Goal: Task Accomplishment & Management: Complete application form

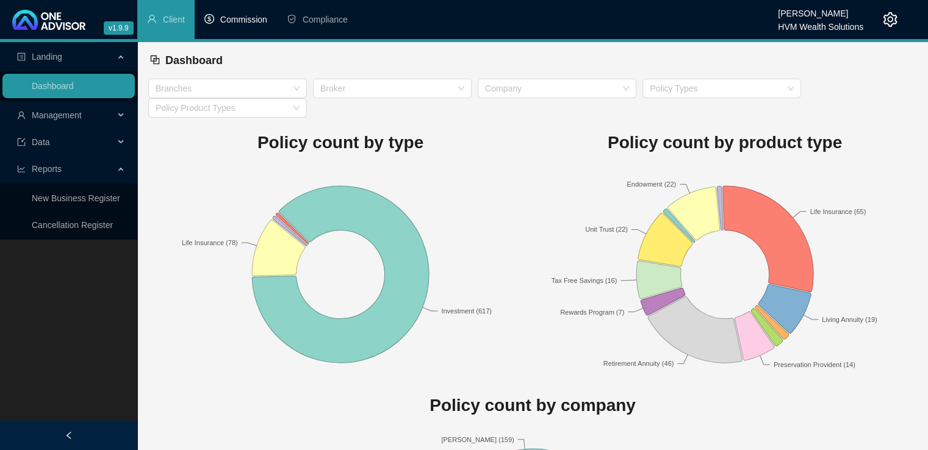
click at [249, 15] on span "Commission" at bounding box center [243, 20] width 47 height 10
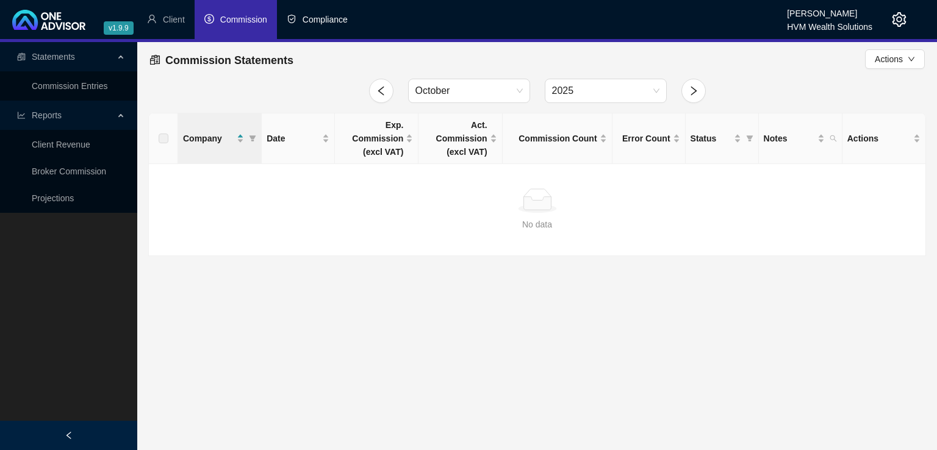
click at [312, 20] on span "Compliance" at bounding box center [325, 20] width 45 height 10
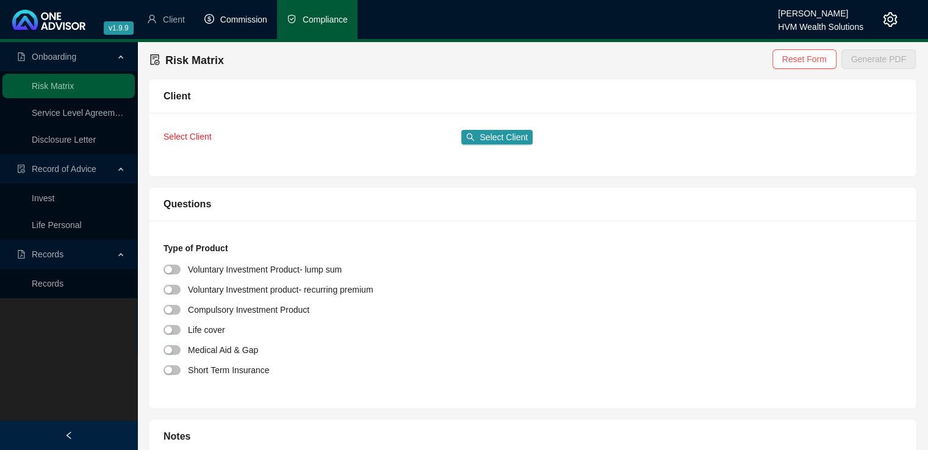
click at [233, 22] on span "Commission" at bounding box center [243, 20] width 47 height 10
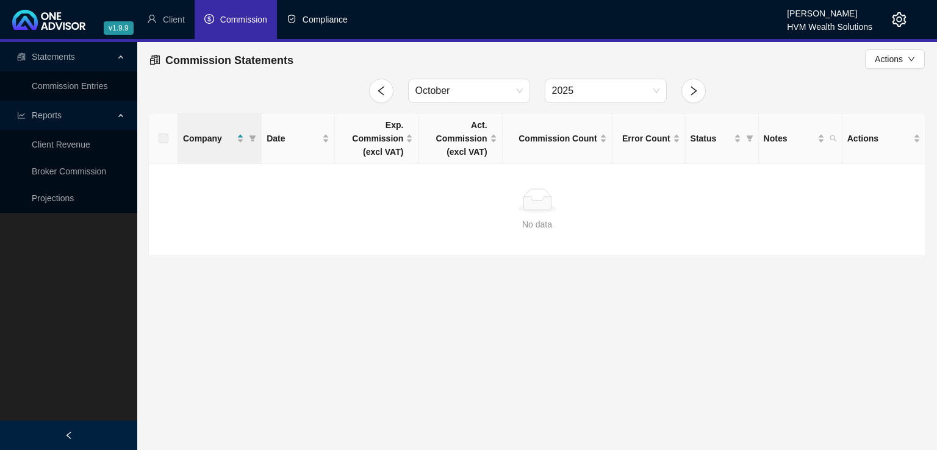
click at [314, 15] on span "Compliance" at bounding box center [325, 20] width 45 height 10
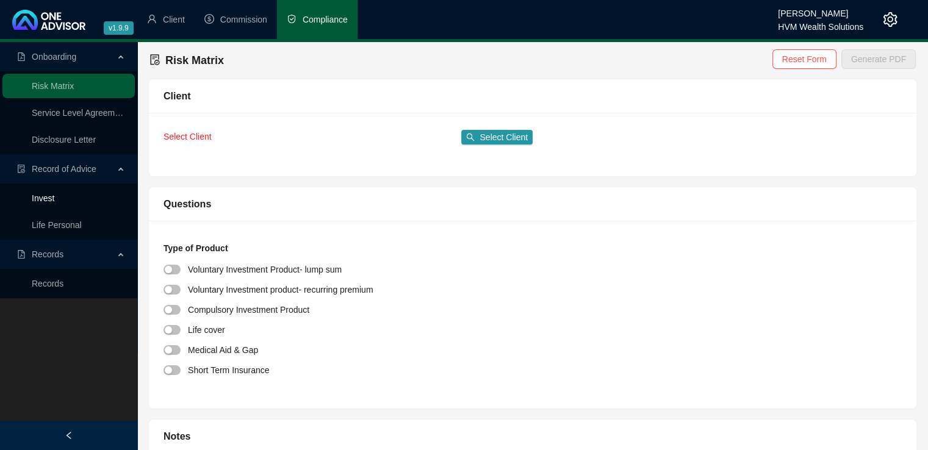
click at [42, 198] on link "Invest" at bounding box center [43, 198] width 23 height 10
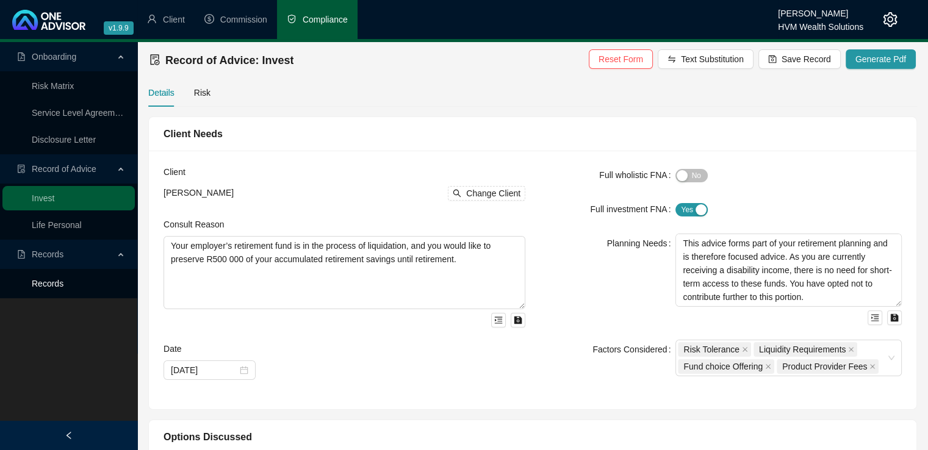
click at [33, 286] on link "Records" at bounding box center [48, 284] width 32 height 10
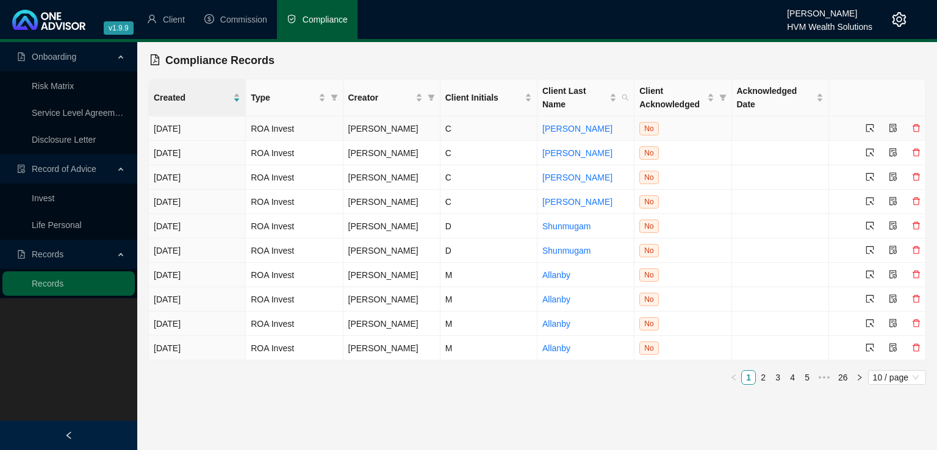
click at [870, 131] on icon "select" at bounding box center [870, 128] width 9 height 9
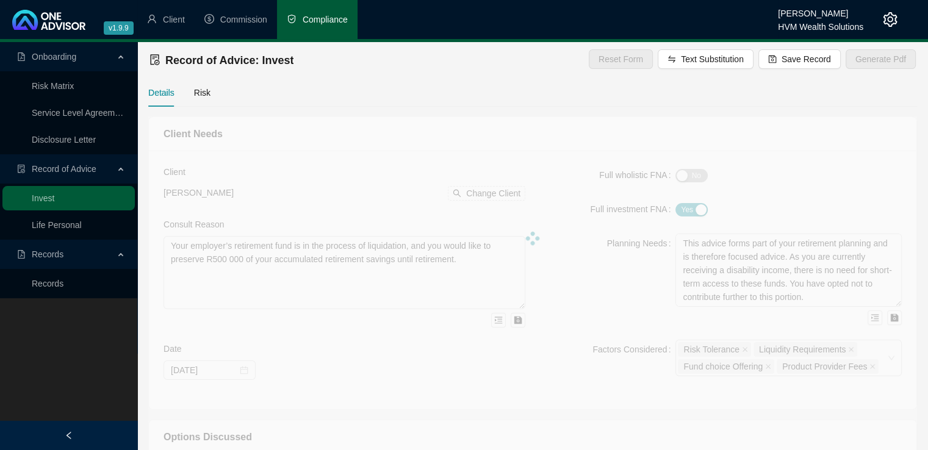
type textarea "The client has recently received a salary increase and wishes to increase his i…"
type textarea "The client currently has an active retirement annuity as well as a tax free sav…"
type textarea "We recommend the client increase his monthly contribution to his retirement ann…"
type textarea "The client has opted to proceed with our recommendation/advice and increase his…"
type input "[DATE]"
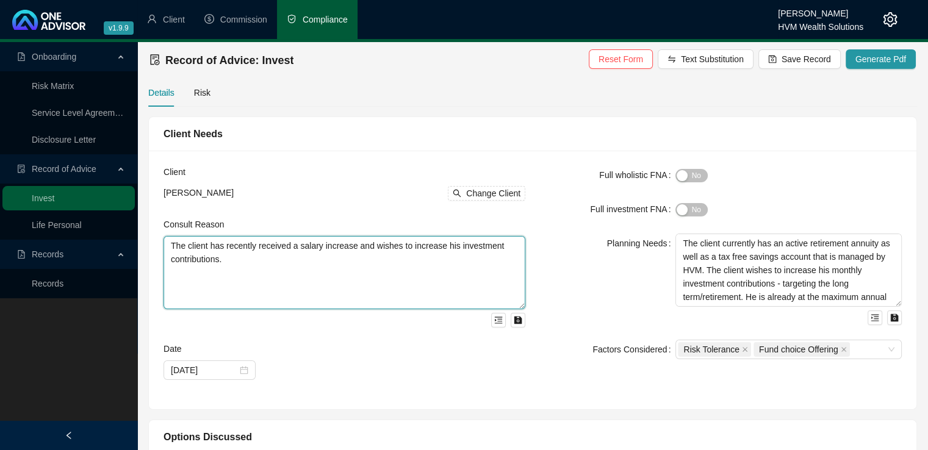
drag, startPoint x: 171, startPoint y: 249, endPoint x: 225, endPoint y: 264, distance: 55.8
click at [225, 264] on textarea "The client has recently received a salary increase and wishes to increase his i…" at bounding box center [345, 272] width 362 height 73
click at [286, 291] on textarea "The client has recently received a salary increase and wishes to increase his i…" at bounding box center [345, 272] width 362 height 73
drag, startPoint x: 235, startPoint y: 259, endPoint x: 161, endPoint y: 244, distance: 75.5
click at [161, 244] on div "Client [PERSON_NAME] Change Client Consult Reason The client has recently recei…" at bounding box center [344, 279] width 377 height 229
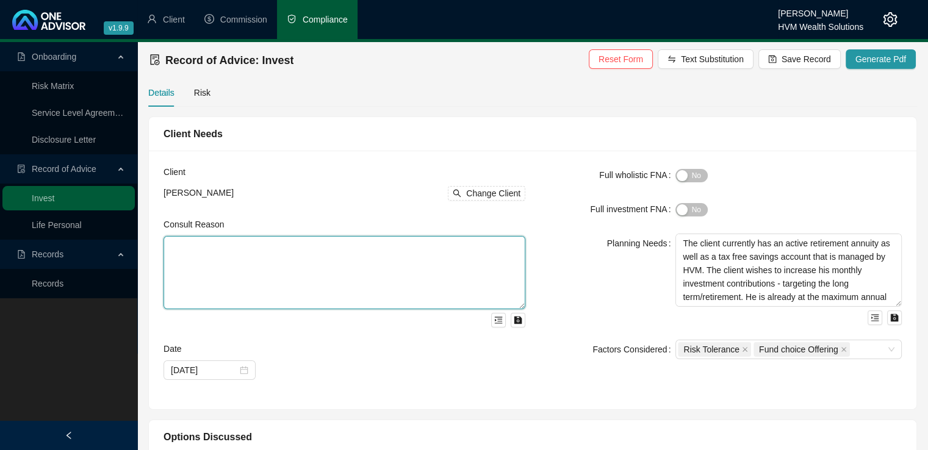
paste textarea "You are an existing client of HVM, and we manage your [PERSON_NAME] Retirement …"
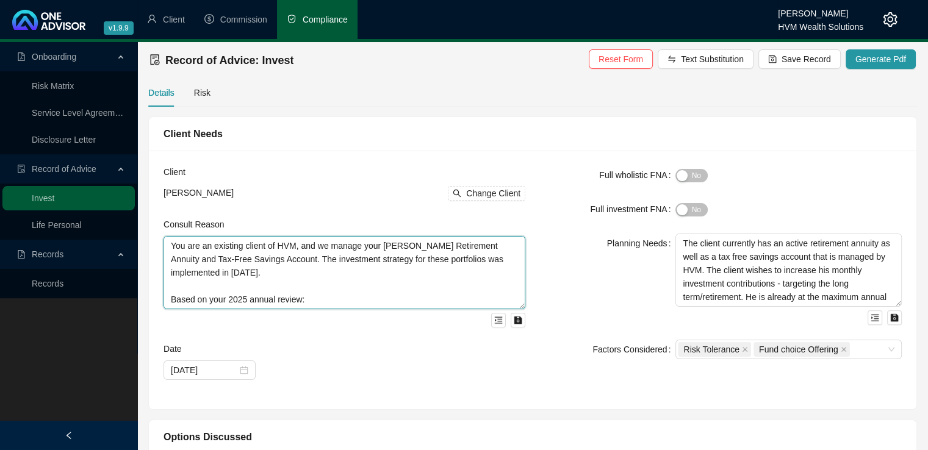
scroll to position [77, 0]
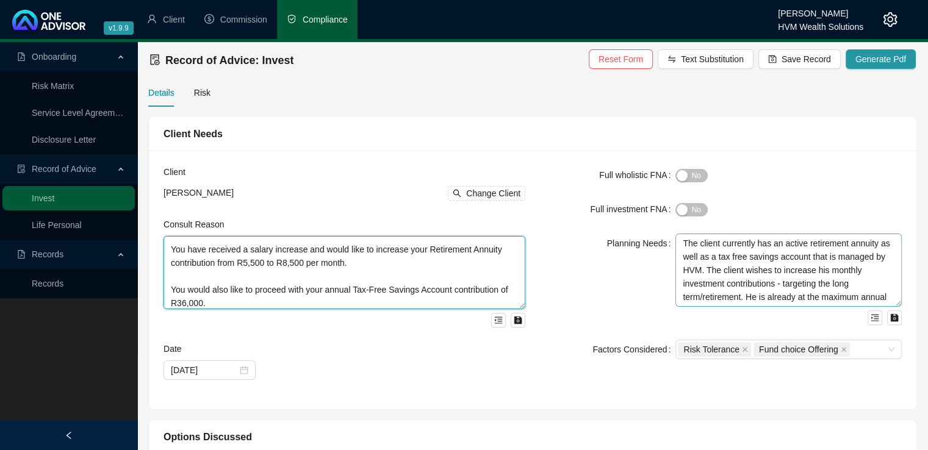
type textarea "You are an existing client of HVM, and we manage your [PERSON_NAME] Retirement …"
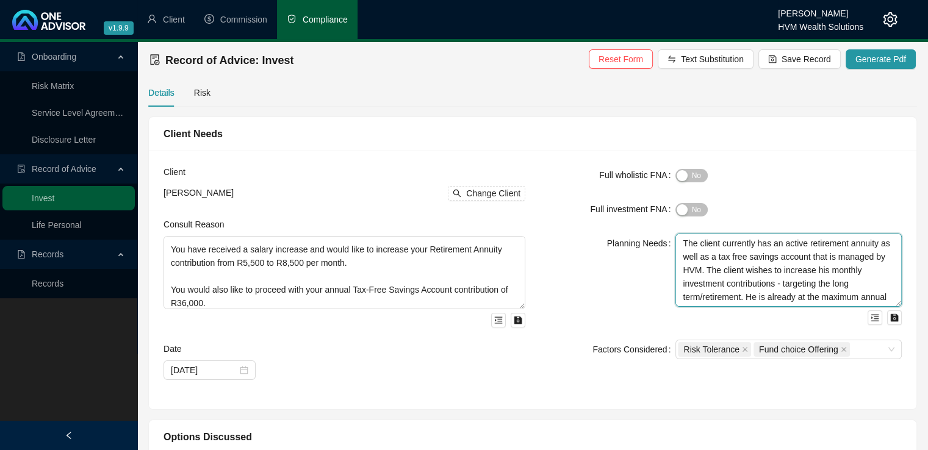
scroll to position [27, 0]
drag, startPoint x: 684, startPoint y: 242, endPoint x: 879, endPoint y: 311, distance: 206.9
click at [879, 311] on div "The client currently has an active retirement annuity as well as a tax free sav…" at bounding box center [789, 280] width 226 height 92
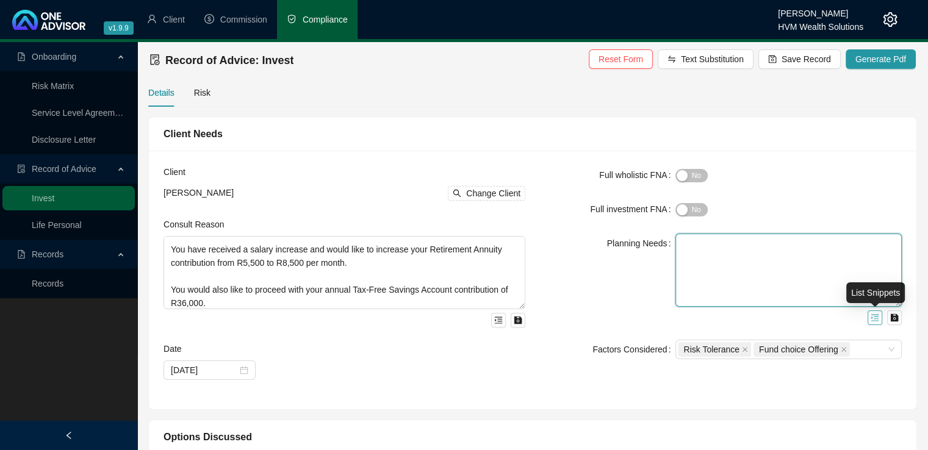
scroll to position [0, 0]
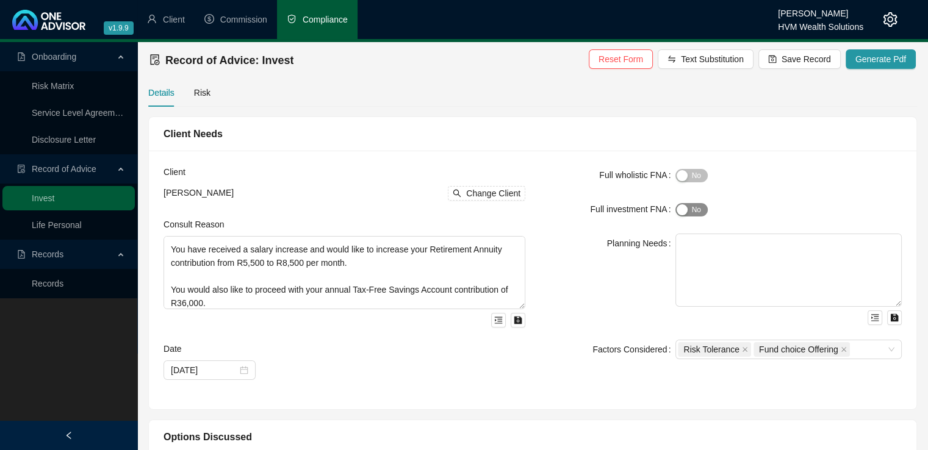
click at [687, 208] on div "button" at bounding box center [682, 209] width 11 height 11
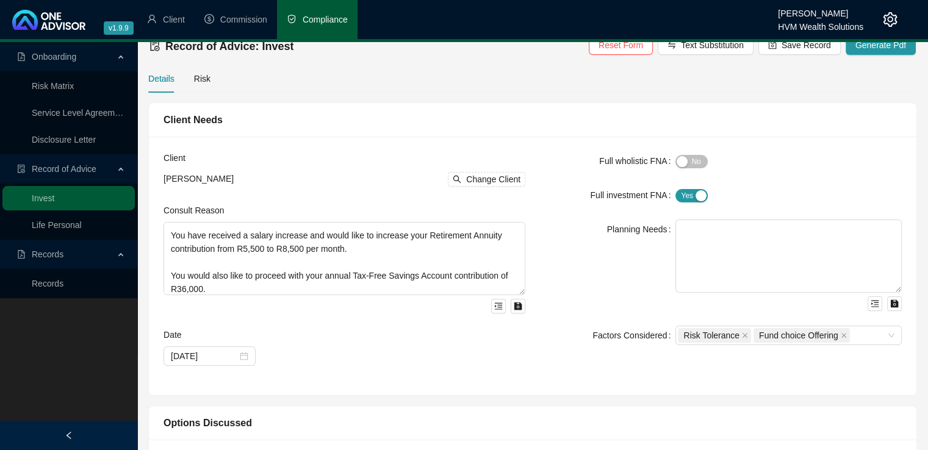
scroll to position [25, 0]
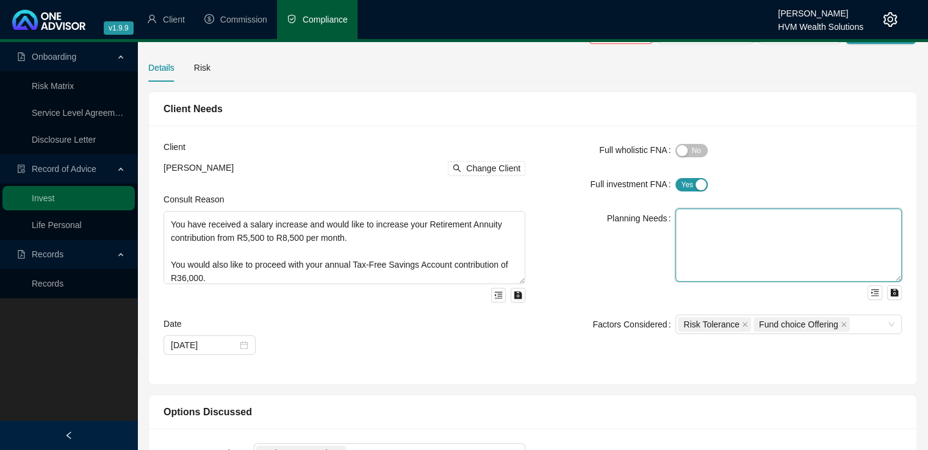
click at [710, 228] on textarea at bounding box center [789, 245] width 226 height 73
paste textarea "The objective is to align your financial goals with retirement and long-term sa…"
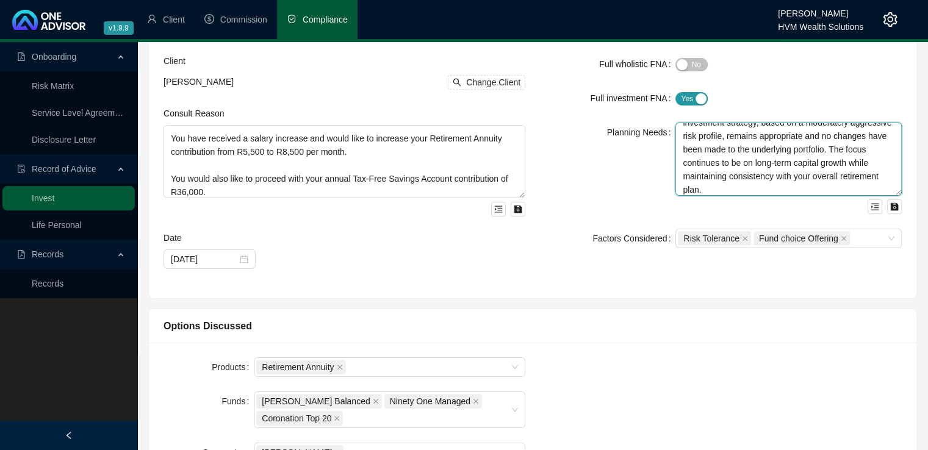
scroll to position [116, 0]
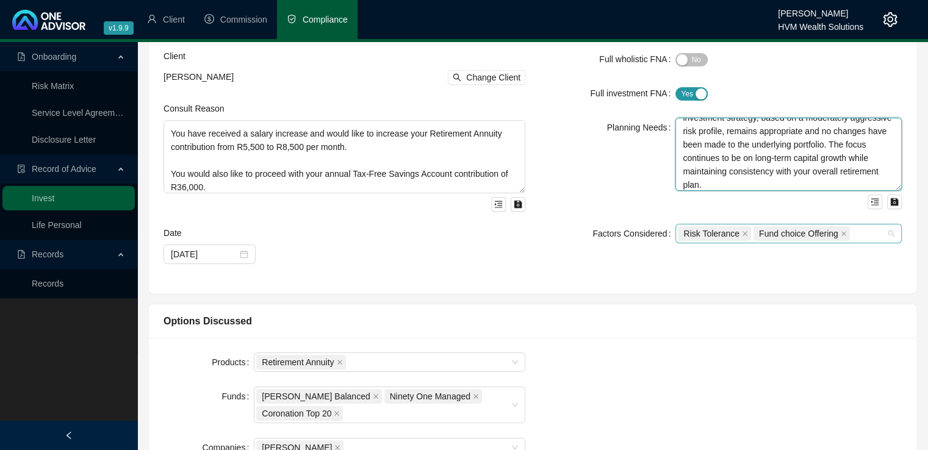
click at [893, 237] on div "Risk Tolerance Fund choice Offering" at bounding box center [789, 234] width 226 height 20
type textarea "The objective is to align your financial goals with retirement and long-term sa…"
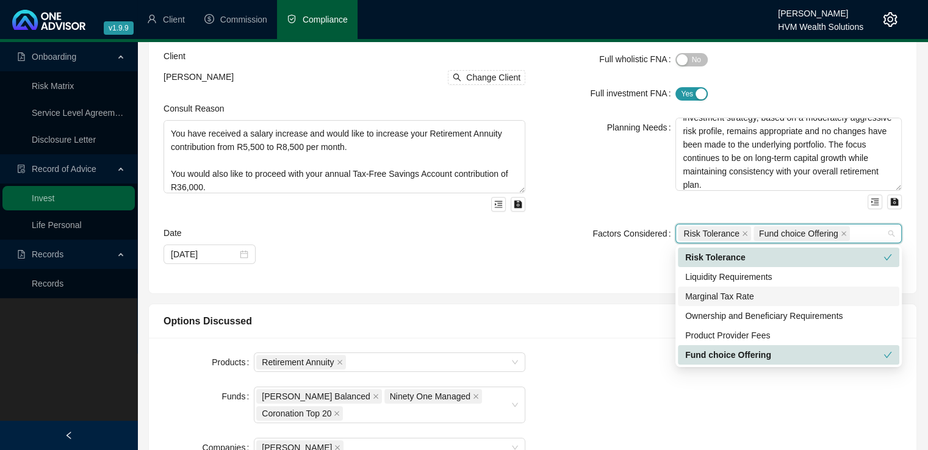
click at [541, 251] on div "Full wholistic FNA Yes No Full investment FNA Yes No Planning Needs The objecti…" at bounding box center [721, 163] width 377 height 229
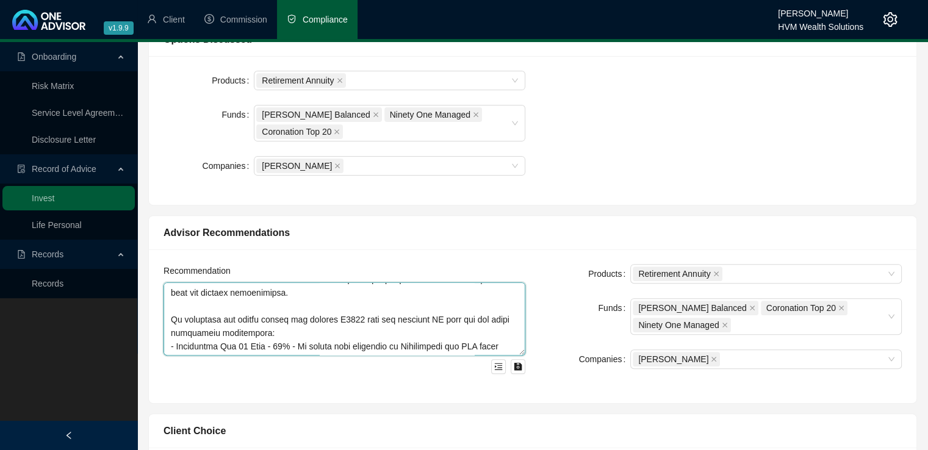
scroll to position [215, 0]
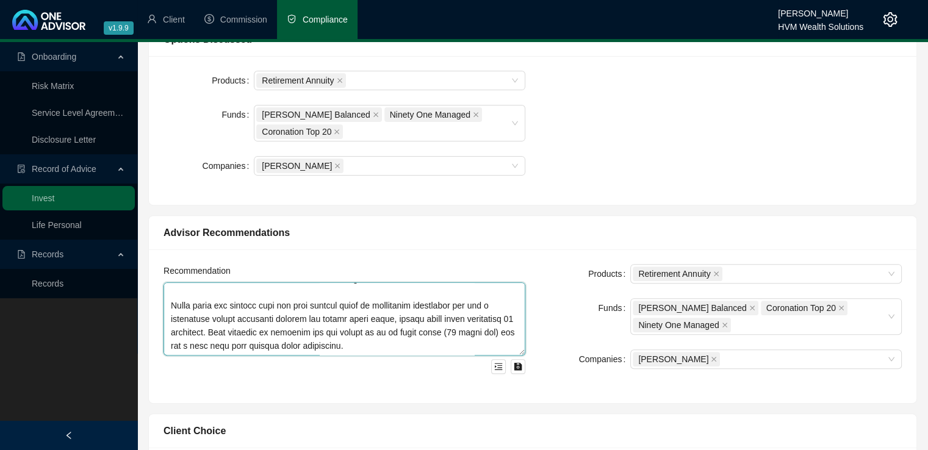
drag, startPoint x: 170, startPoint y: 289, endPoint x: 441, endPoint y: 370, distance: 283.1
click at [441, 370] on div at bounding box center [345, 329] width 362 height 92
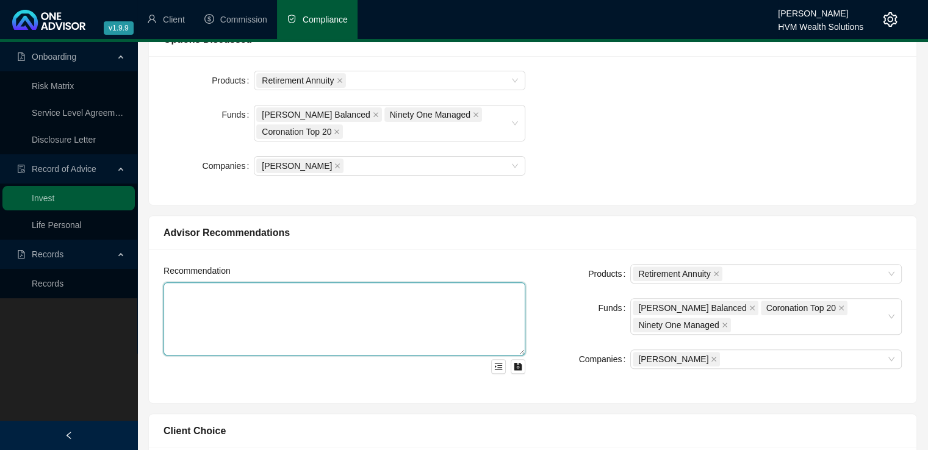
scroll to position [0, 0]
paste textarea "Lor ipsumdo sitametcon adipisci elitsed doeiusm temp inci utlaboree dolor ma al…"
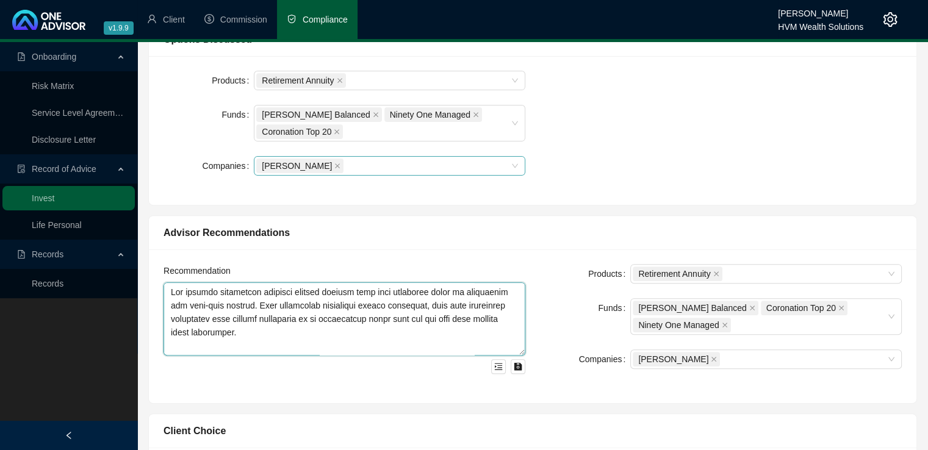
scroll to position [426, 0]
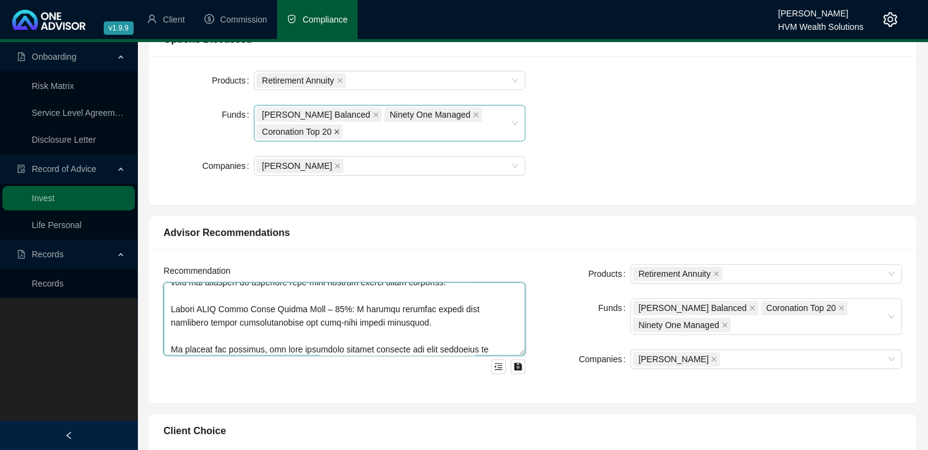
click at [337, 129] on icon "close" at bounding box center [337, 132] width 6 height 6
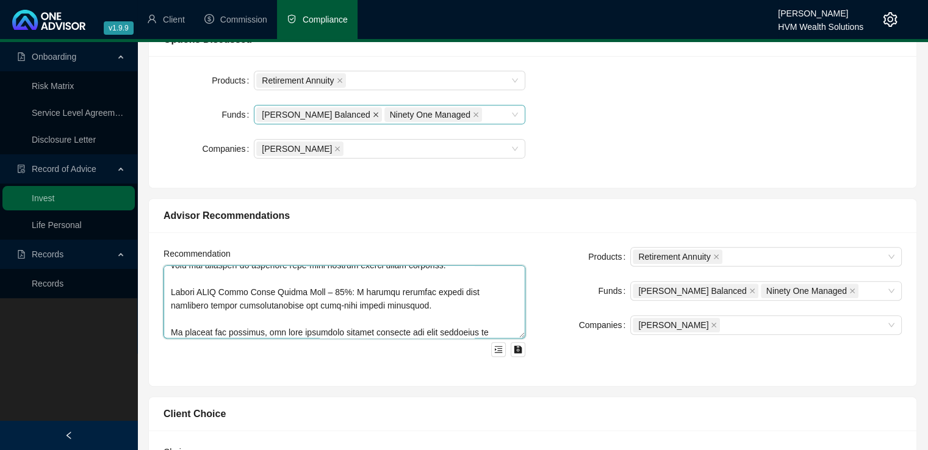
click at [374, 112] on icon "close" at bounding box center [376, 114] width 5 height 5
click at [346, 113] on icon "close" at bounding box center [348, 115] width 6 height 6
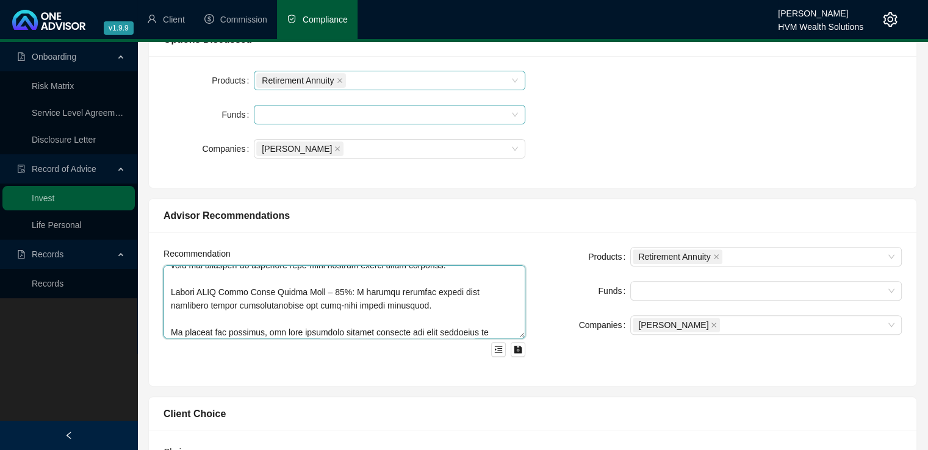
click at [435, 81] on div "Retirement Annuity" at bounding box center [383, 80] width 254 height 17
type textarea "Lor ipsumdo sitametcon adipisci elitsed doeiusm temp inci utlaboree dolor ma al…"
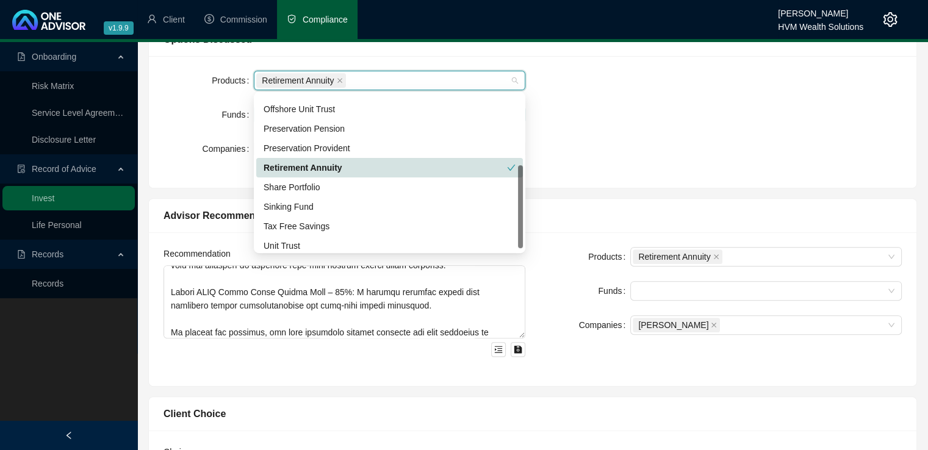
scroll to position [137, 0]
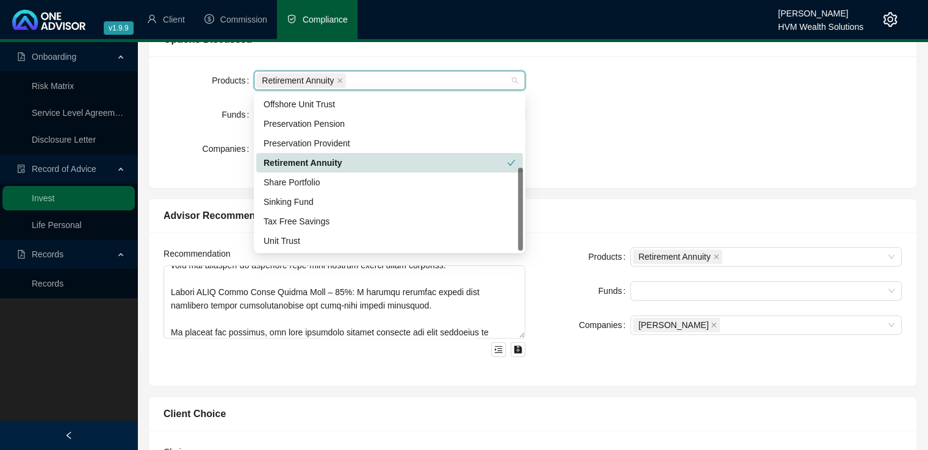
drag, startPoint x: 520, startPoint y: 164, endPoint x: 516, endPoint y: 244, distance: 80.1
click at [516, 244] on div "Offshore Sinking Fund Offshore Unit Trust Preservation Pension Preservation Pro…" at bounding box center [389, 173] width 267 height 156
click at [389, 223] on div "Tax Free Savings" at bounding box center [390, 221] width 252 height 13
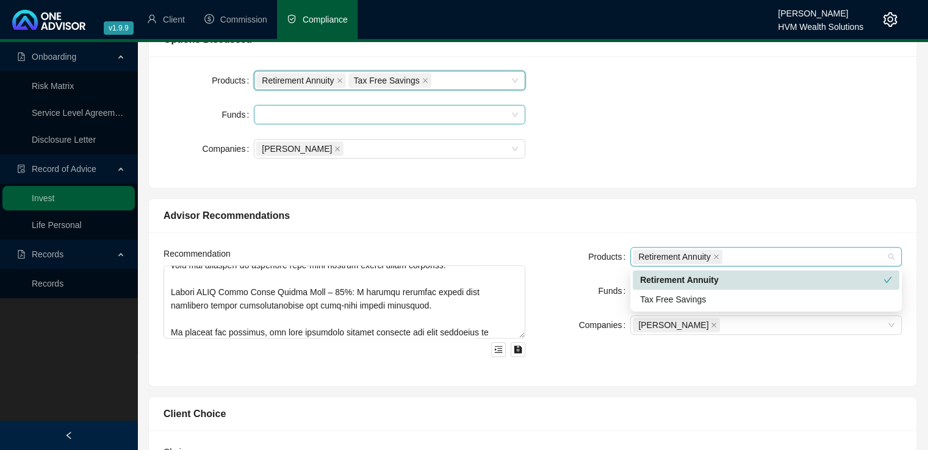
click at [746, 255] on div "Retirement Annuity" at bounding box center [760, 256] width 254 height 17
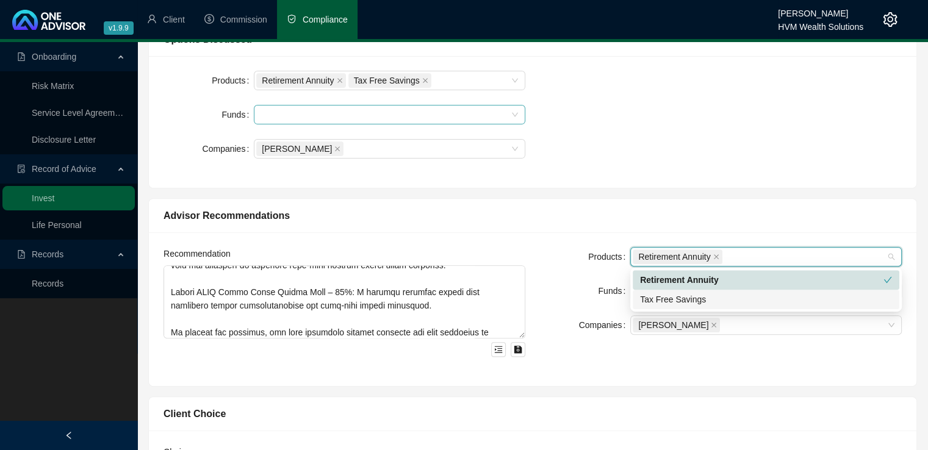
click at [740, 301] on div "Tax Free Savings" at bounding box center [766, 299] width 252 height 13
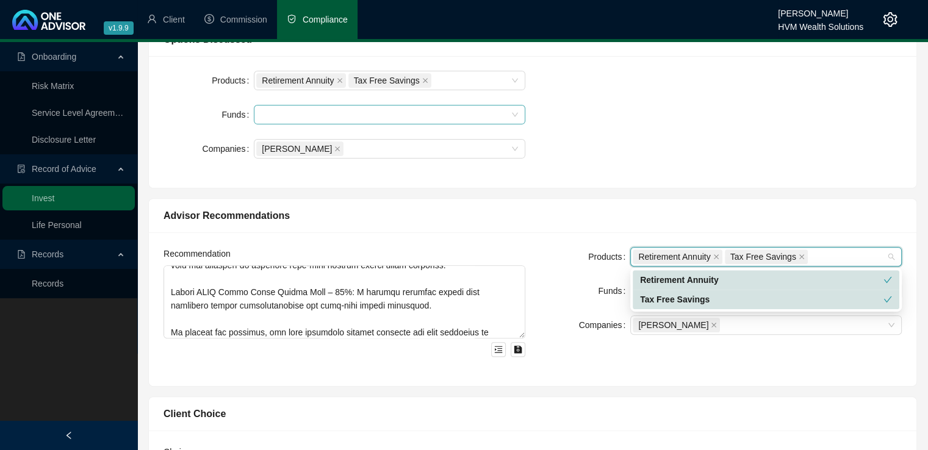
click at [725, 148] on div "Products Retirement Annuity Tax Free Savings Funds Companies [PERSON_NAME]" at bounding box center [532, 122] width 753 height 103
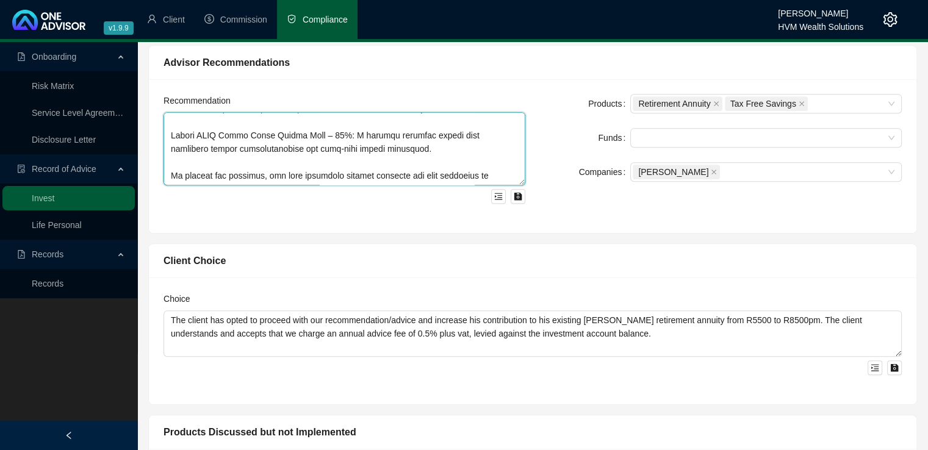
scroll to position [554, 0]
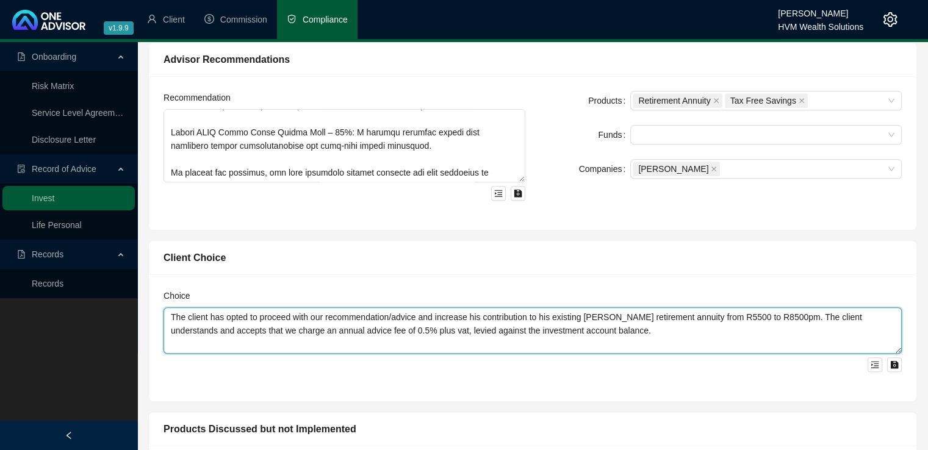
drag, startPoint x: 633, startPoint y: 330, endPoint x: 165, endPoint y: 318, distance: 467.7
click at [165, 318] on textarea "The client has opted to proceed with our recommendation/advice and increase his…" at bounding box center [533, 331] width 739 height 46
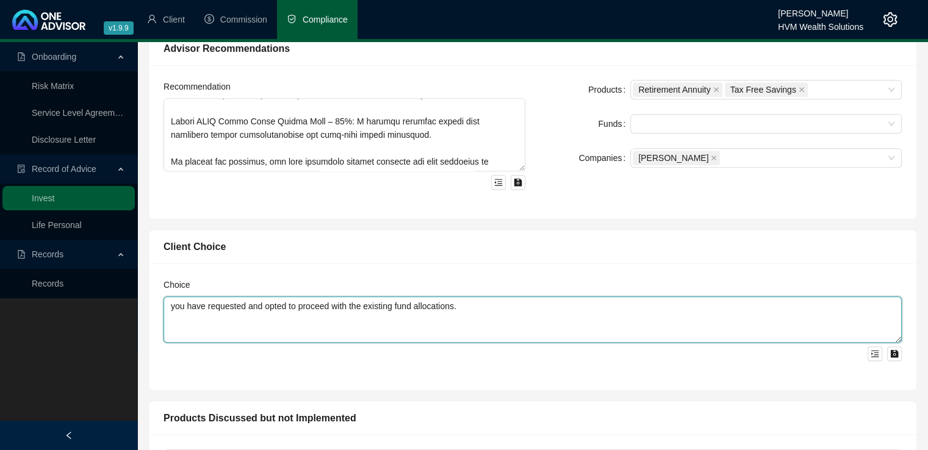
scroll to position [560, 0]
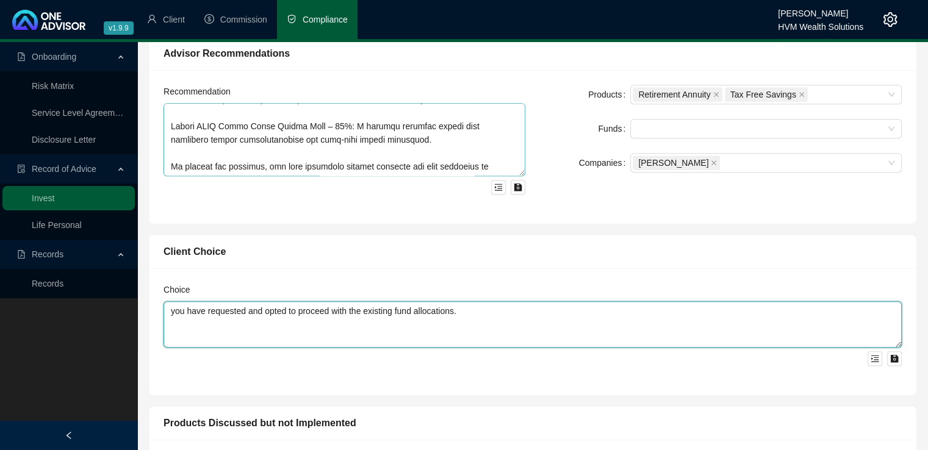
type textarea "you have requested and opted to proceed with the existing fund allocations."
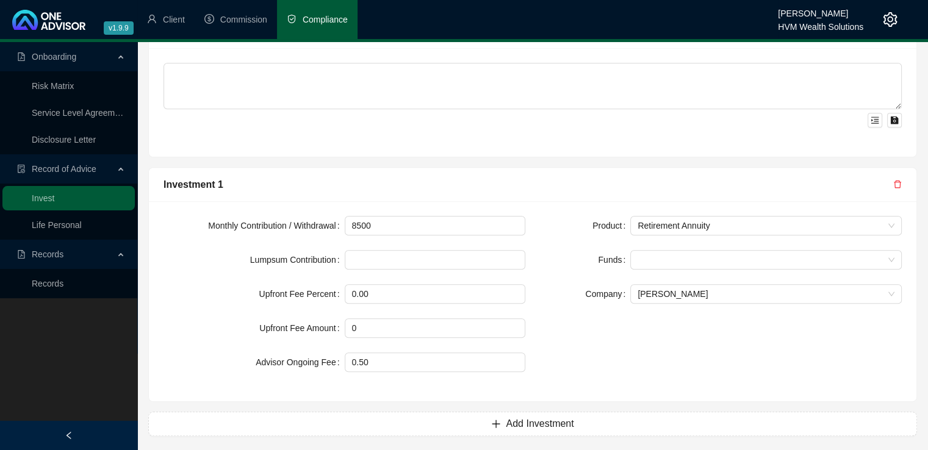
scroll to position [955, 0]
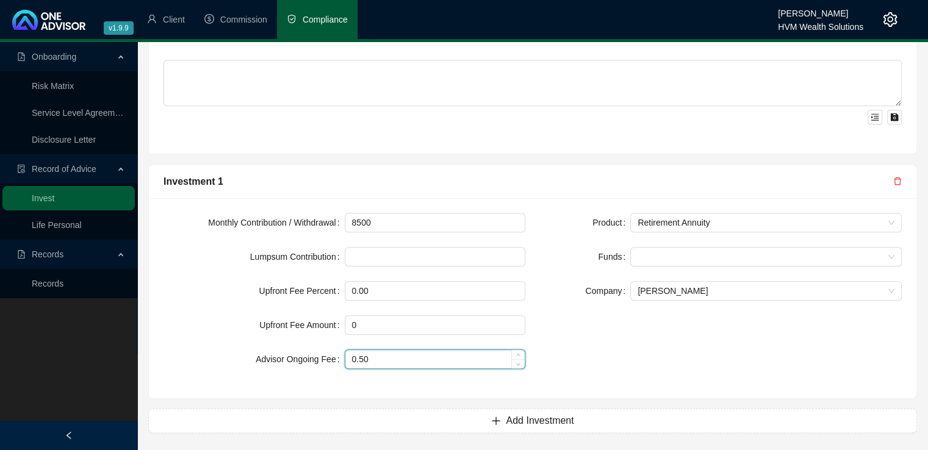
click at [376, 356] on input "0.50" at bounding box center [435, 359] width 180 height 18
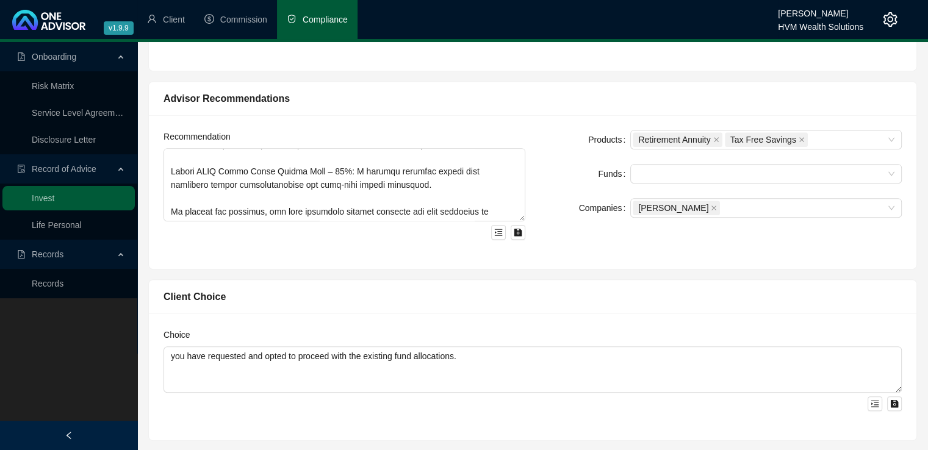
scroll to position [510, 0]
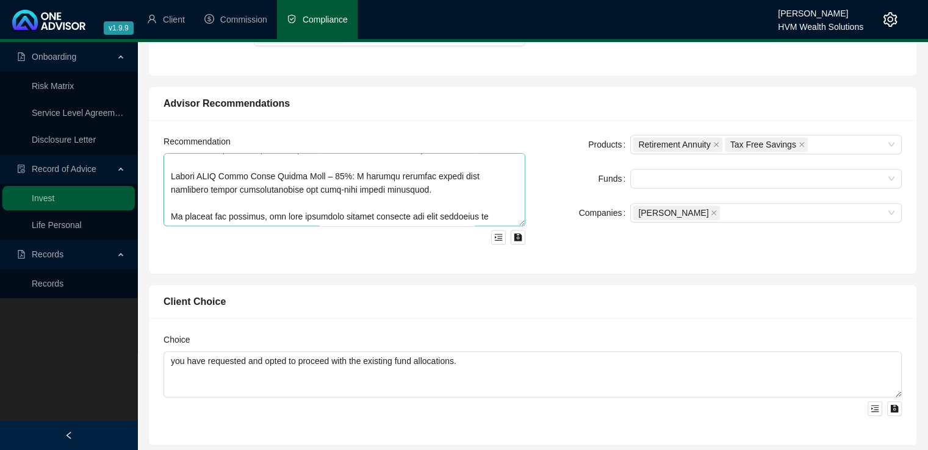
type input "0.75"
click at [419, 214] on textarea at bounding box center [345, 189] width 362 height 73
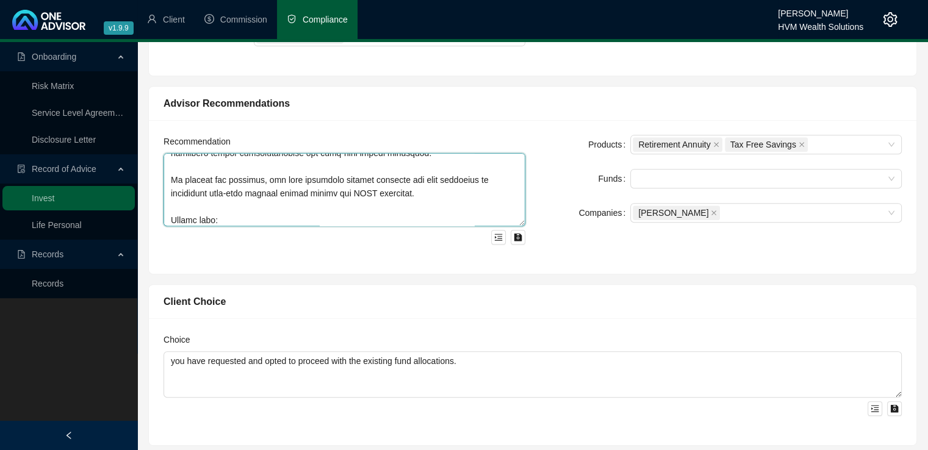
scroll to position [480, 0]
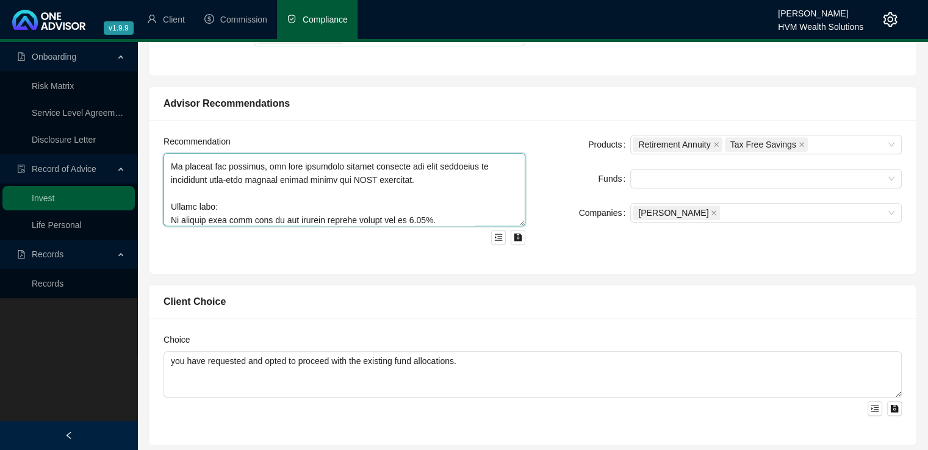
click at [356, 206] on textarea at bounding box center [345, 189] width 362 height 73
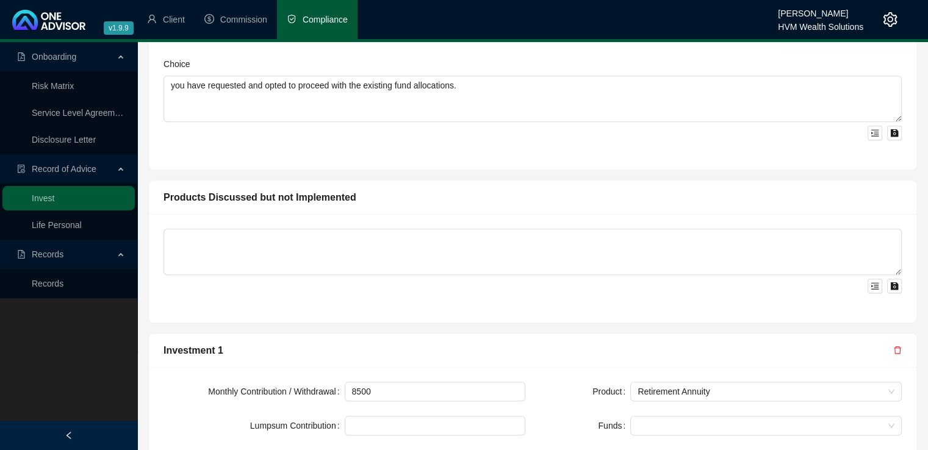
scroll to position [787, 0]
type textarea "Lor ipsumdo sitametcon adipisci elitsed doeiusm temp inci utlaboree dolor ma al…"
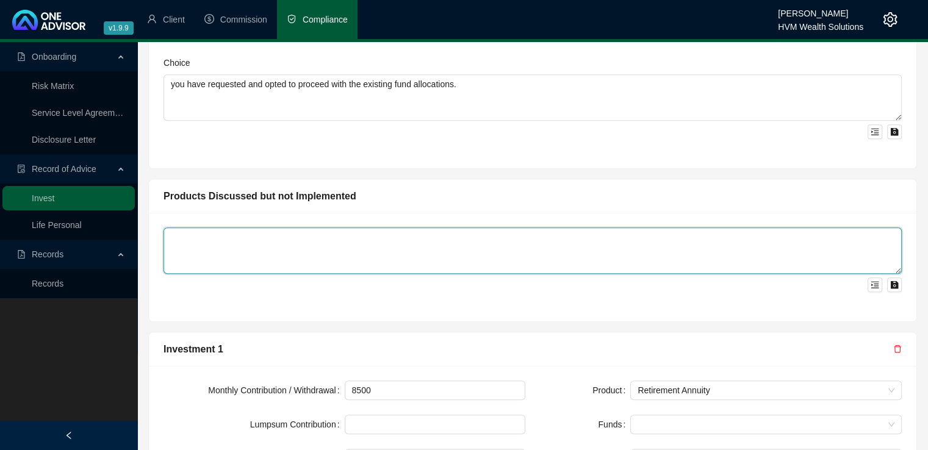
click at [183, 240] on textarea at bounding box center [533, 251] width 739 height 46
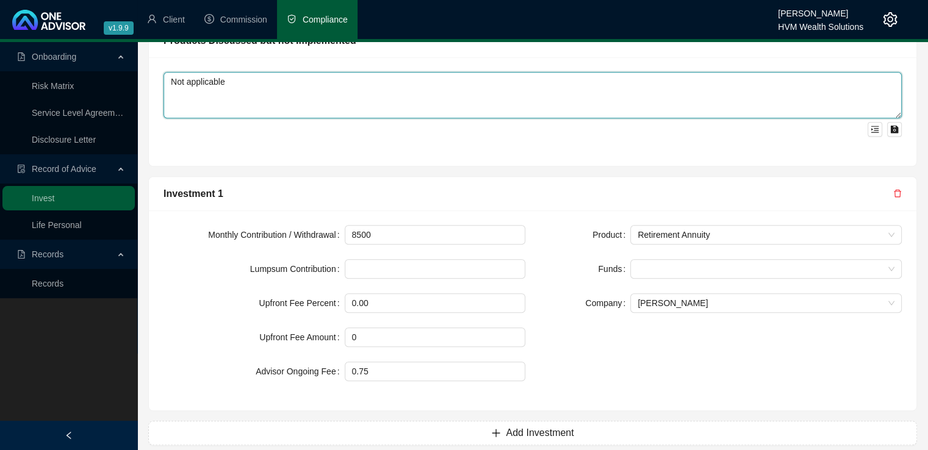
scroll to position [955, 0]
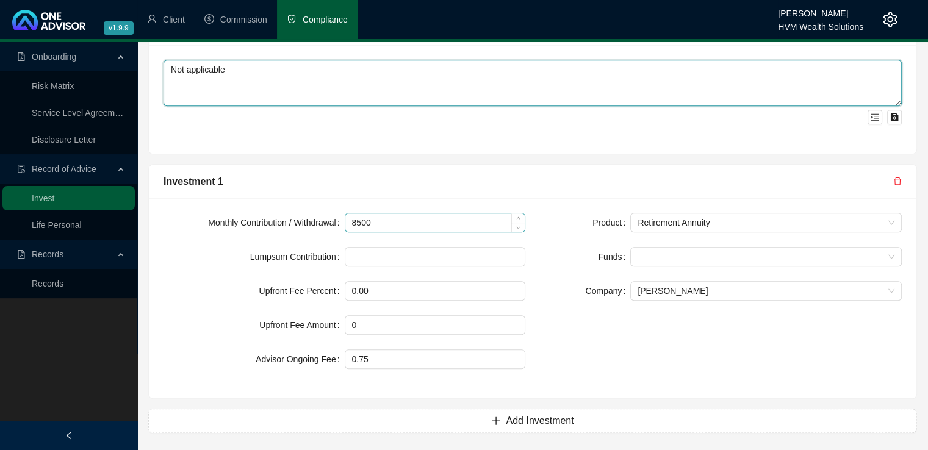
type textarea "Not applicable"
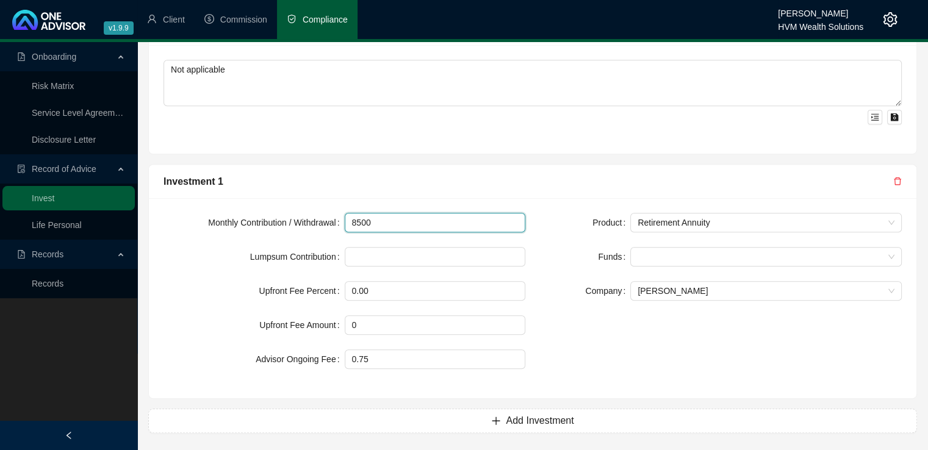
drag, startPoint x: 373, startPoint y: 220, endPoint x: 339, endPoint y: 220, distance: 34.2
click at [339, 220] on div "Monthly Contribution / Withdrawal 8500" at bounding box center [345, 223] width 362 height 20
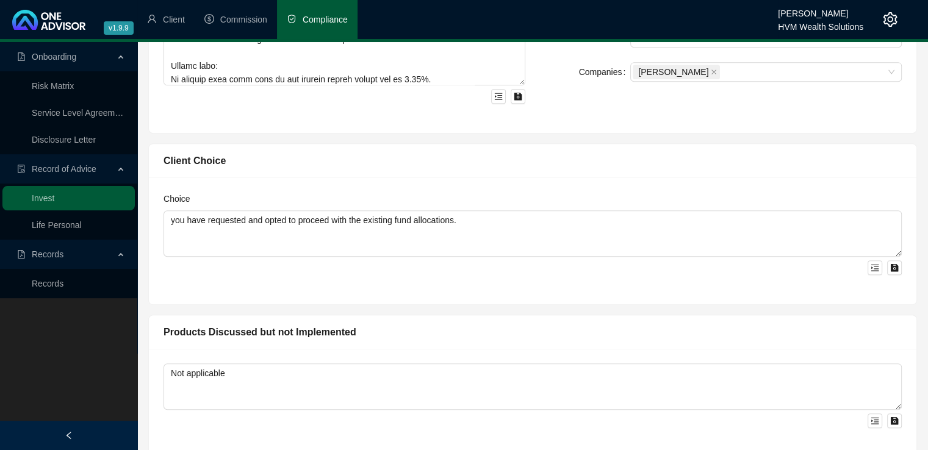
scroll to position [654, 0]
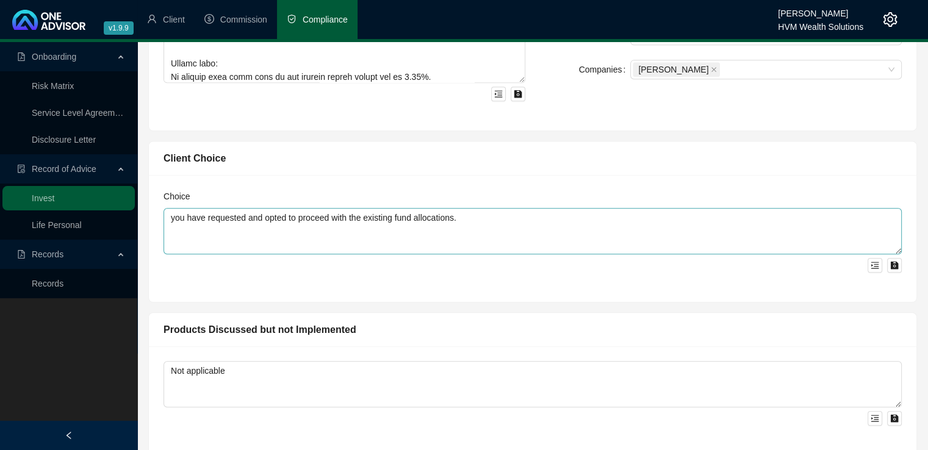
type input "3000"
click at [567, 223] on textarea "you have requested and opted to proceed with the existing fund allocations." at bounding box center [533, 231] width 739 height 46
drag, startPoint x: 679, startPoint y: 220, endPoint x: 164, endPoint y: 226, distance: 515.2
click at [164, 226] on textarea "you have requested and opted to proceed with the existing fund allocations in b…" at bounding box center [533, 231] width 739 height 46
type textarea "you have requested and opted to proceed with the existing fund allocations in b…"
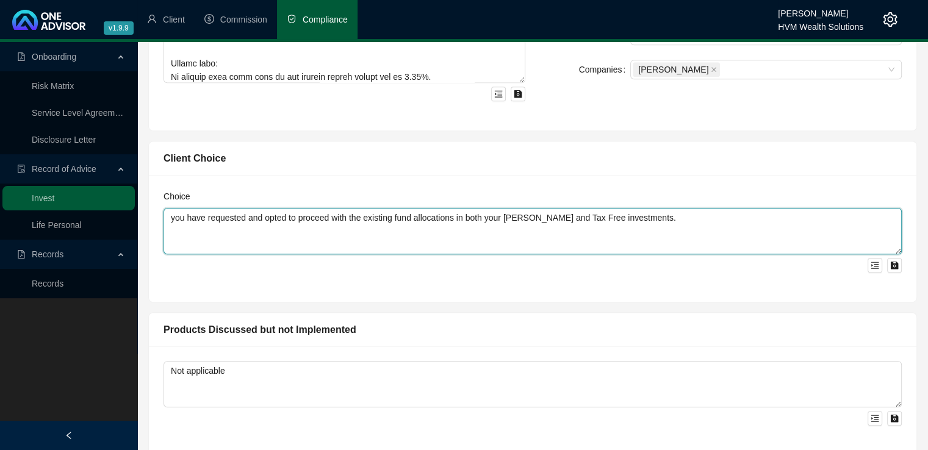
click at [698, 237] on textarea "you have requested and opted to proceed with the existing fund allocations in b…" at bounding box center [533, 231] width 739 height 46
drag, startPoint x: 678, startPoint y: 218, endPoint x: 165, endPoint y: 237, distance: 513.1
click at [165, 237] on textarea "you have requested and opted to proceed with the existing fund allocations in b…" at bounding box center [533, 231] width 739 height 46
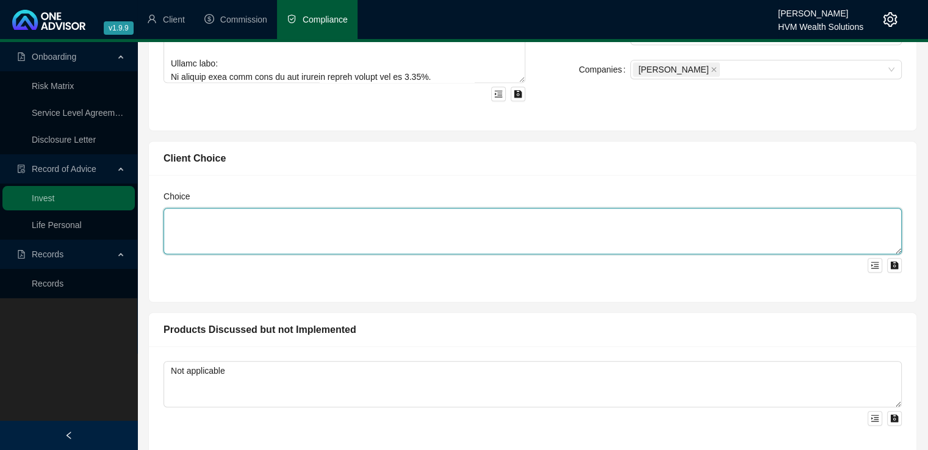
paste textarea "You have requested and opted to proceed with the existing fund allocations in b…"
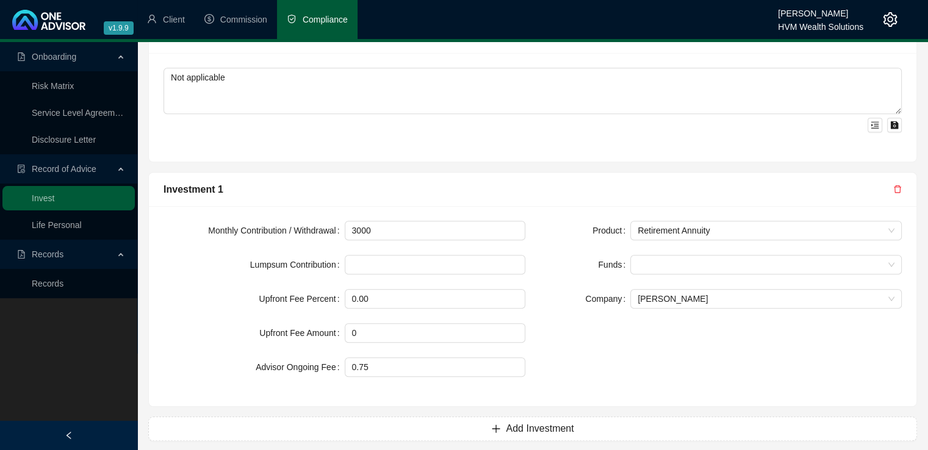
scroll to position [955, 0]
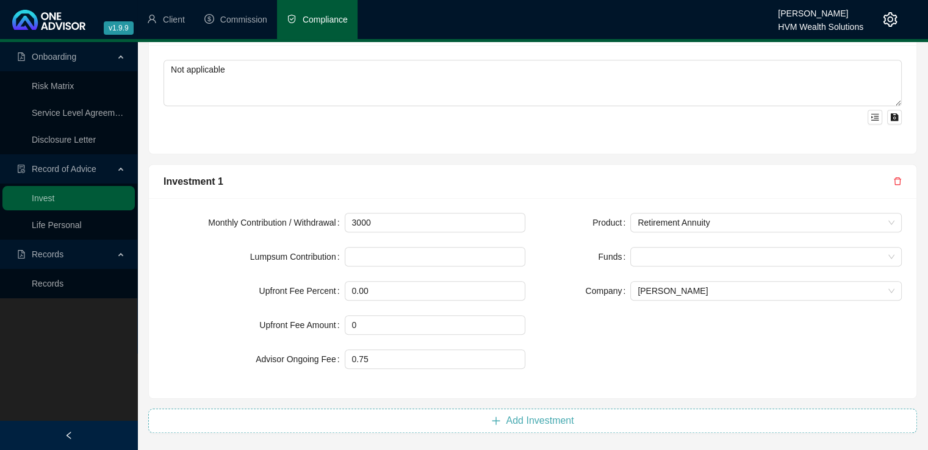
type textarea "You have requested and opted to proceed with the existing fund allocations in b…"
click at [500, 423] on button "Add Investment" at bounding box center [532, 421] width 769 height 24
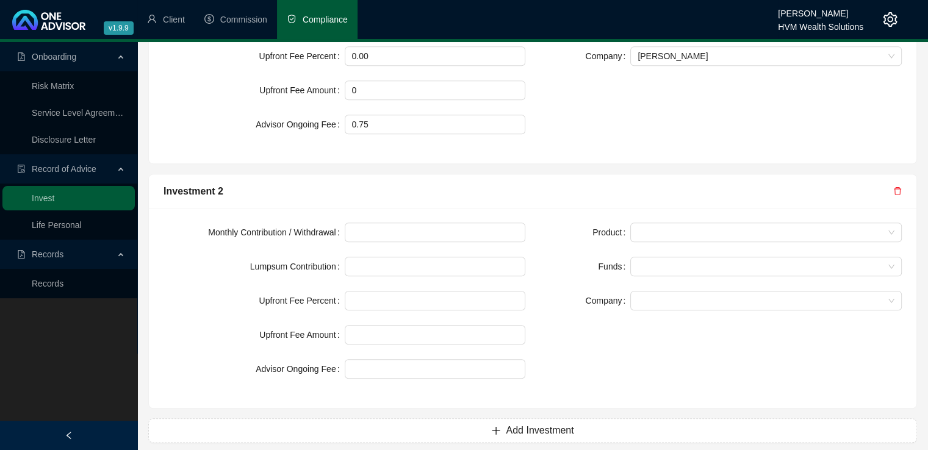
scroll to position [1200, 0]
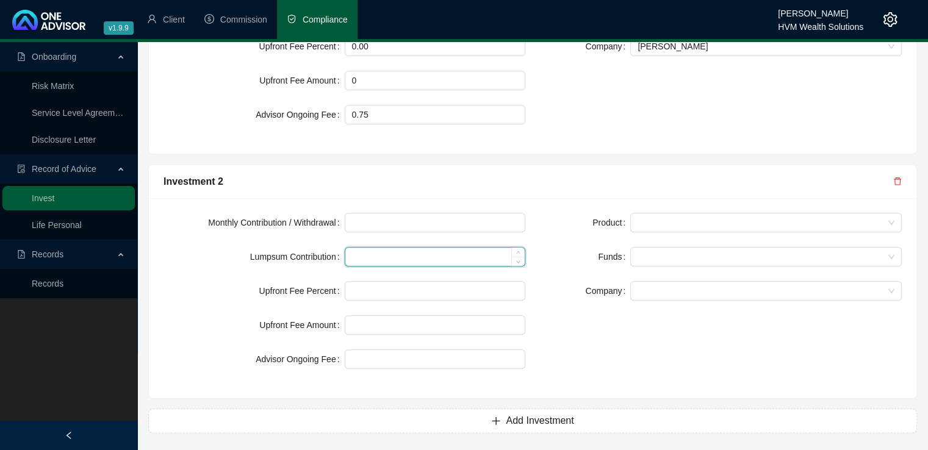
click at [406, 257] on input at bounding box center [435, 257] width 180 height 18
type input "36000"
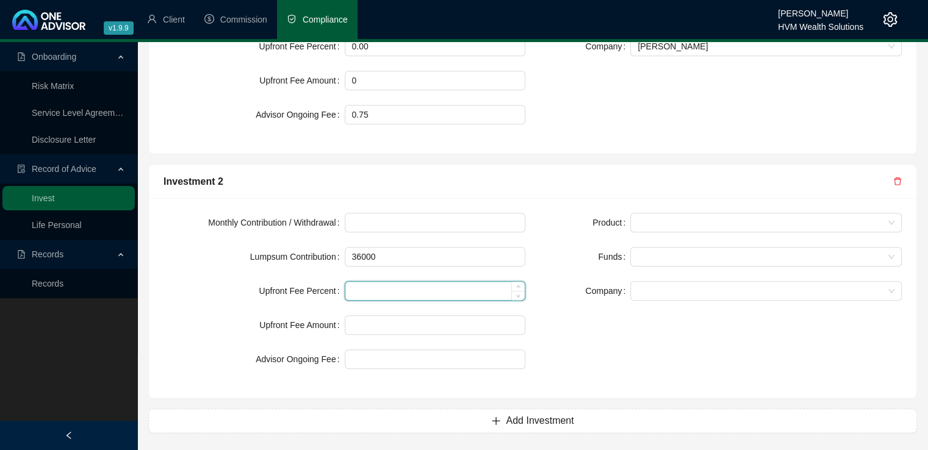
click at [402, 287] on input at bounding box center [435, 291] width 180 height 18
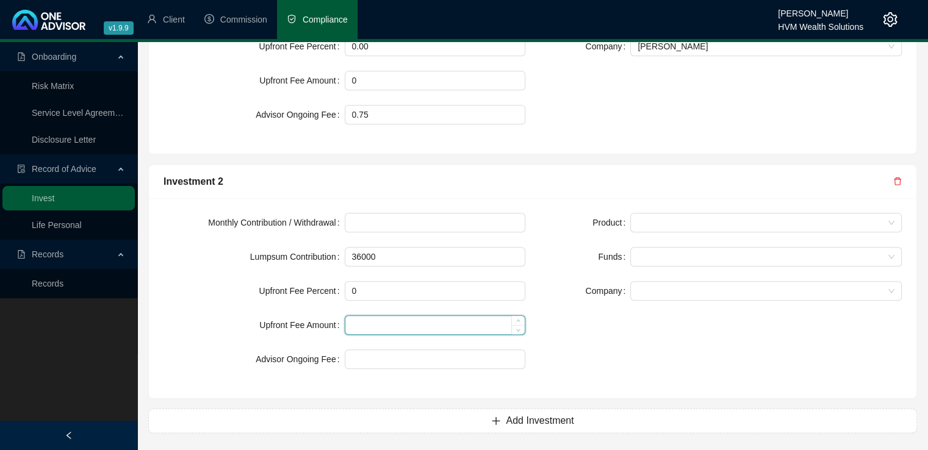
type input "0.00"
click at [392, 327] on input at bounding box center [435, 325] width 180 height 18
type input "0"
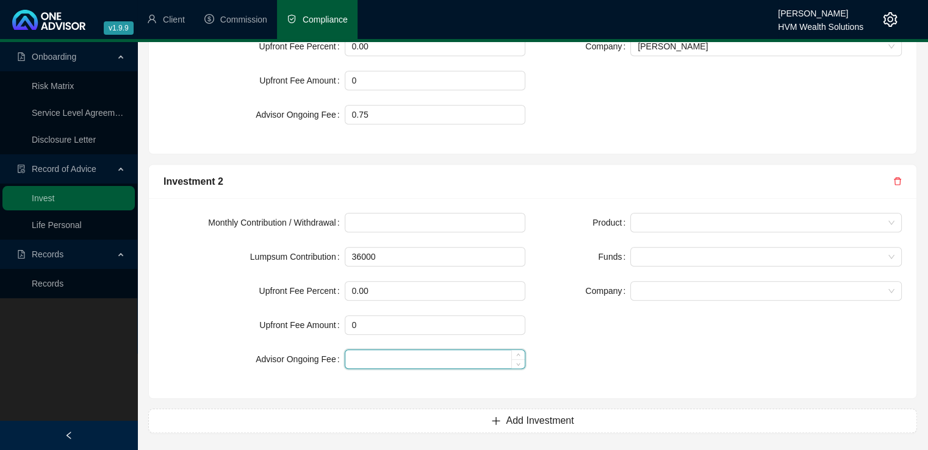
click at [380, 360] on input at bounding box center [435, 359] width 180 height 18
click at [356, 359] on input at bounding box center [435, 359] width 180 height 18
type input "0.75"
click at [623, 347] on div "Product Funds Company" at bounding box center [721, 298] width 377 height 171
click at [665, 220] on span at bounding box center [766, 223] width 257 height 18
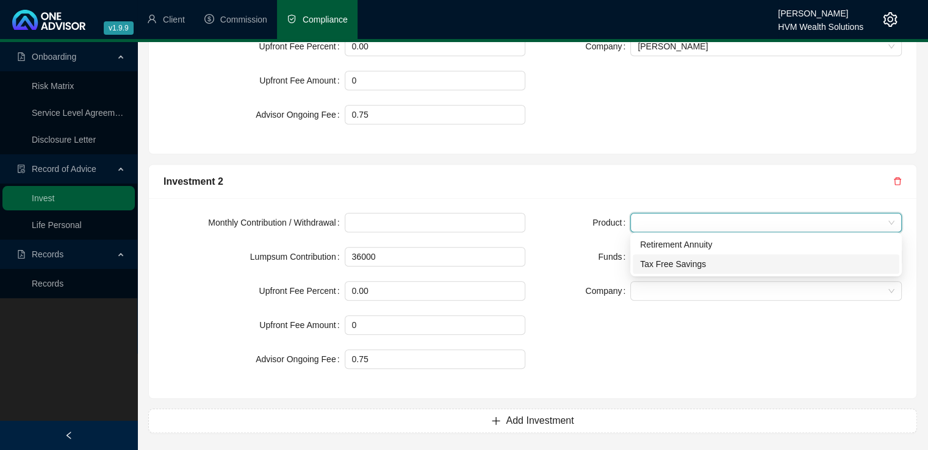
click at [665, 269] on div "Tax Free Savings" at bounding box center [766, 264] width 252 height 13
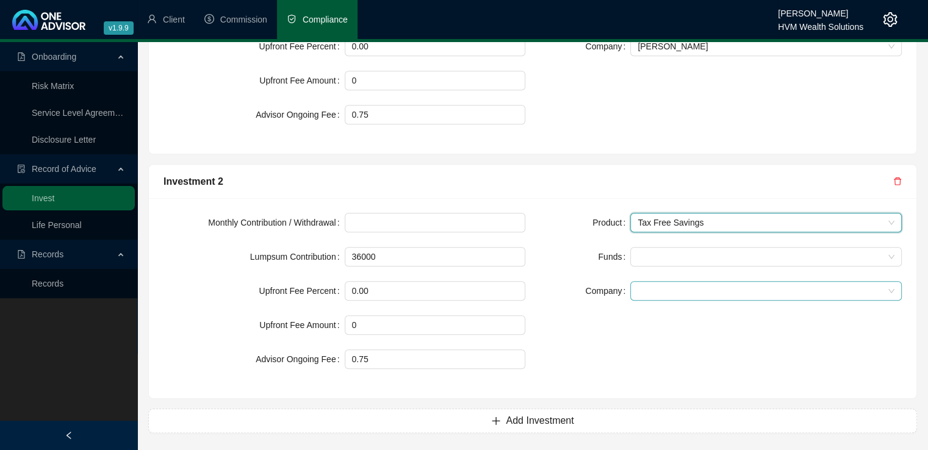
click at [663, 292] on span at bounding box center [766, 291] width 257 height 18
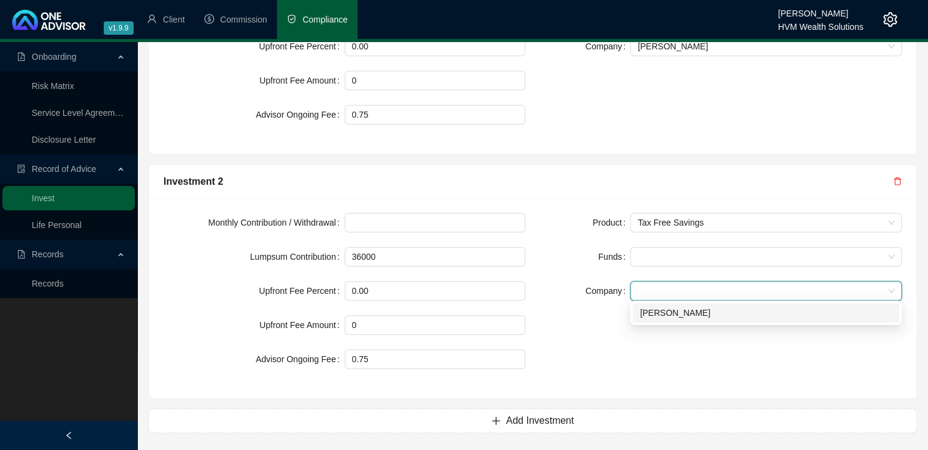
click at [664, 317] on div "[PERSON_NAME]" at bounding box center [766, 312] width 252 height 13
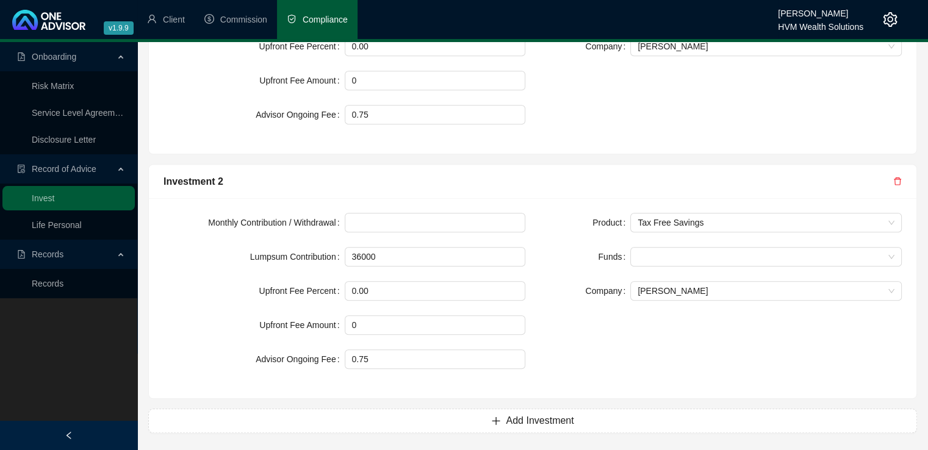
click at [681, 372] on div "Product Tax Free Savings Funds Company [PERSON_NAME]" at bounding box center [721, 298] width 377 height 171
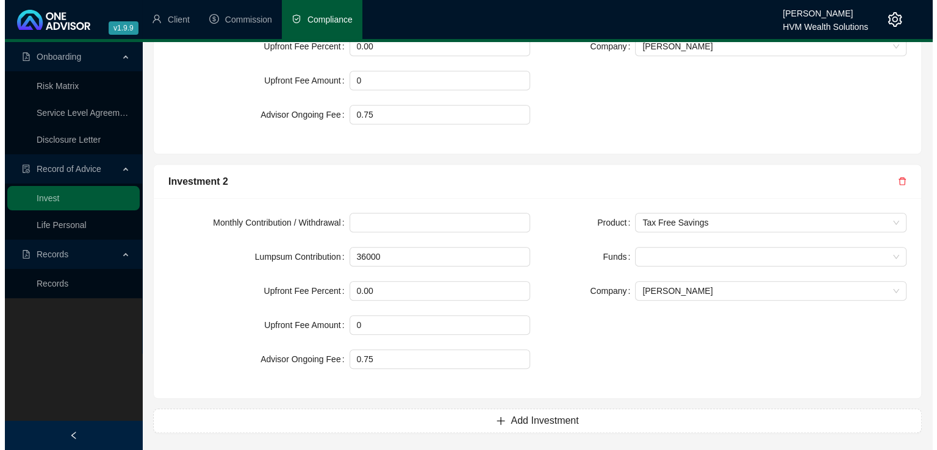
scroll to position [0, 0]
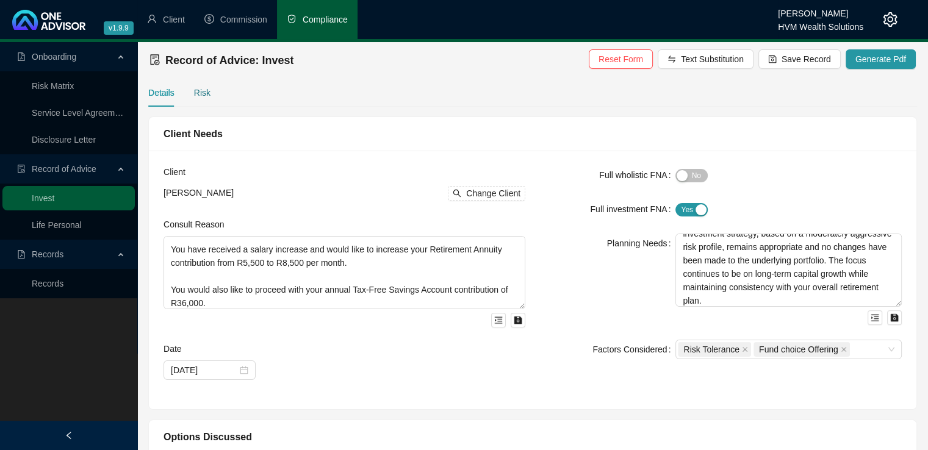
click at [201, 89] on div "Risk" at bounding box center [202, 92] width 16 height 13
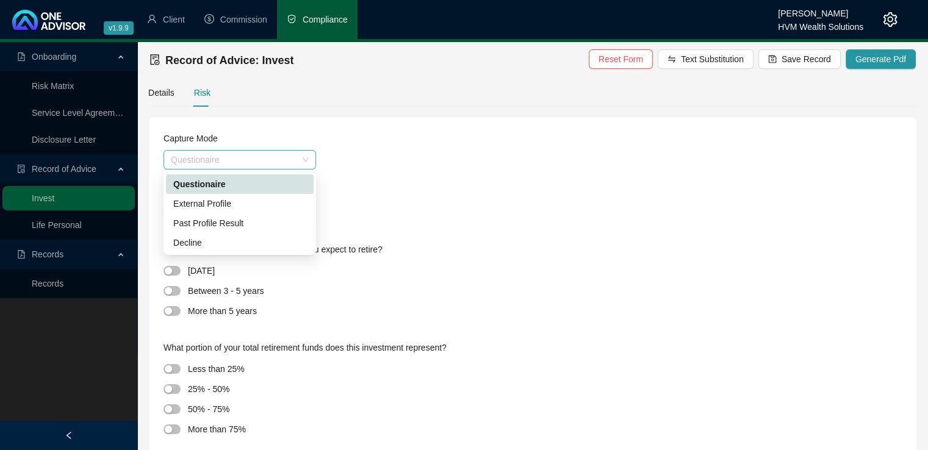
click at [285, 164] on span "Questionaire" at bounding box center [240, 160] width 138 height 18
click at [265, 225] on div "Past Profile Result" at bounding box center [239, 223] width 133 height 13
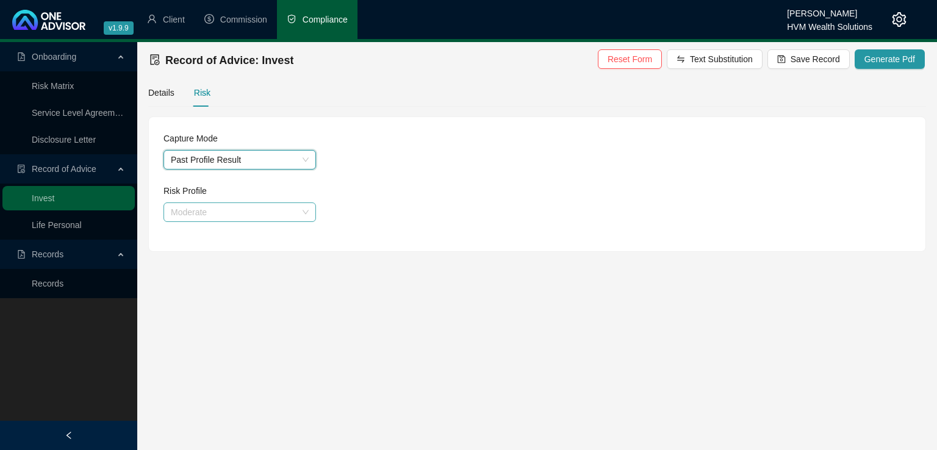
click at [256, 213] on span "Moderate" at bounding box center [240, 212] width 138 height 18
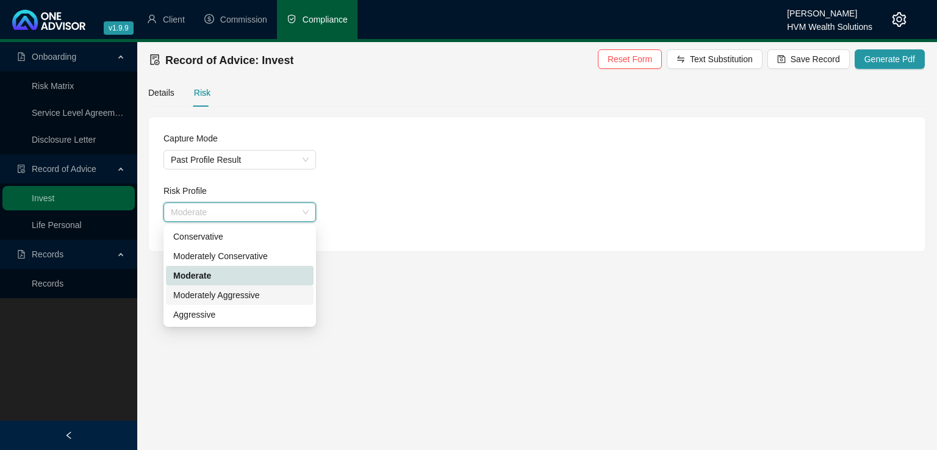
click at [252, 294] on div "Moderately Aggressive" at bounding box center [239, 295] width 133 height 13
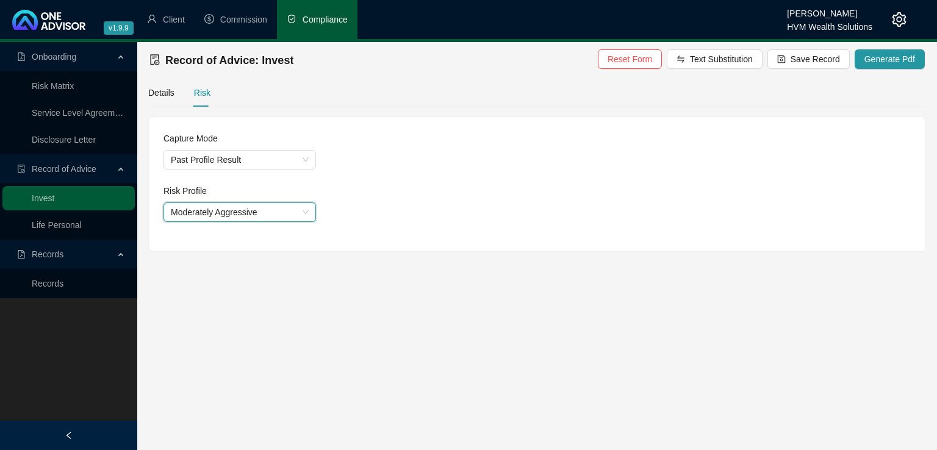
click at [572, 312] on main "Onboarding Risk Matrix Service Level Agreement Disclosure Letter Record of Advi…" at bounding box center [468, 246] width 937 height 408
click at [823, 60] on span "Save Record" at bounding box center [815, 58] width 49 height 13
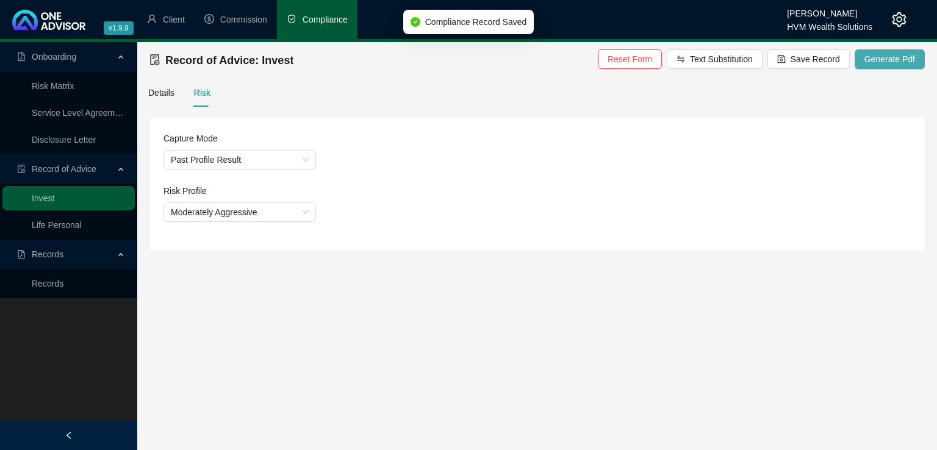
click at [874, 64] on span "Generate Pdf" at bounding box center [890, 58] width 51 height 13
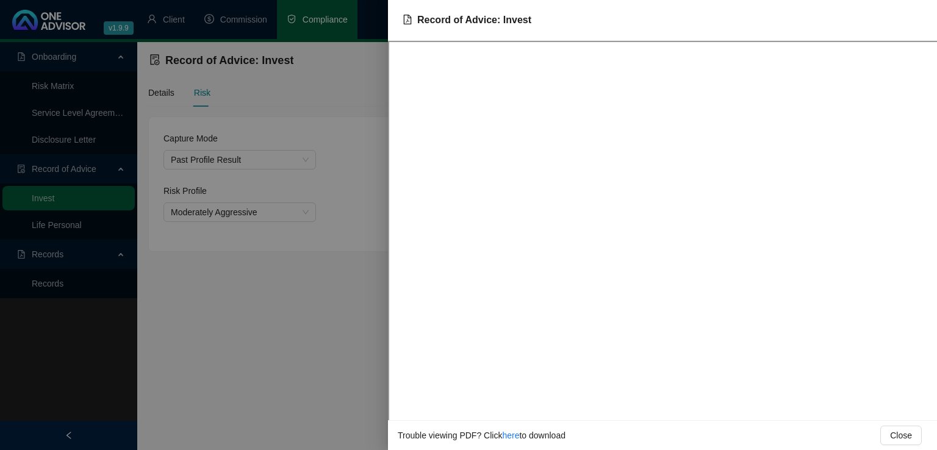
click at [216, 355] on div at bounding box center [468, 225] width 937 height 450
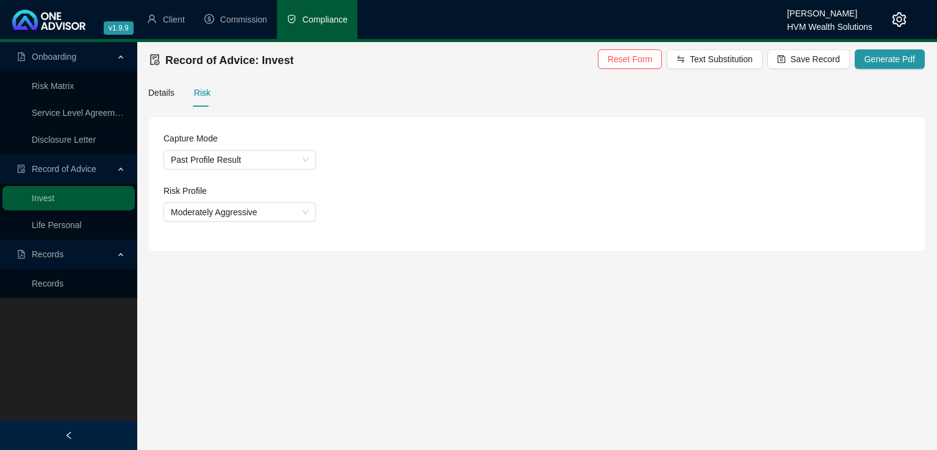
click at [367, 313] on main "Onboarding Risk Matrix Service Level Agreement Disclosure Letter Record of Advi…" at bounding box center [468, 246] width 937 height 408
click at [814, 62] on span "Save Record" at bounding box center [815, 58] width 49 height 13
click at [235, 15] on span "Commission" at bounding box center [243, 20] width 47 height 10
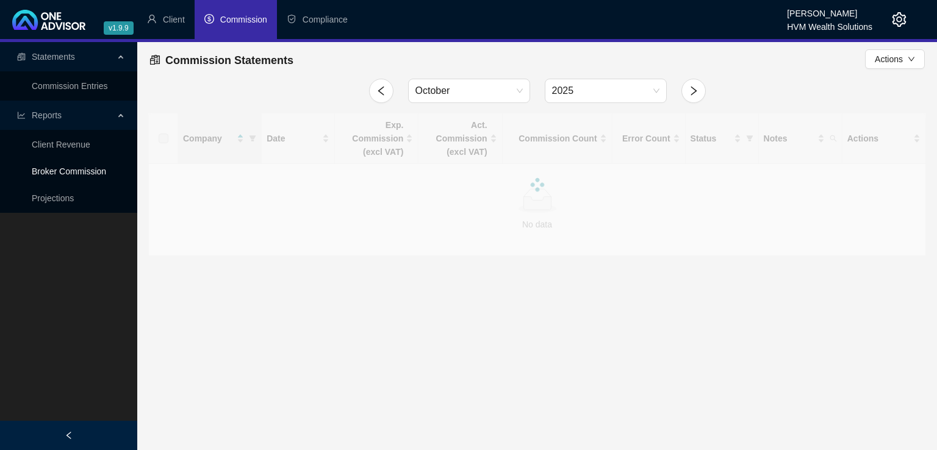
click at [76, 170] on link "Broker Commission" at bounding box center [69, 172] width 74 height 10
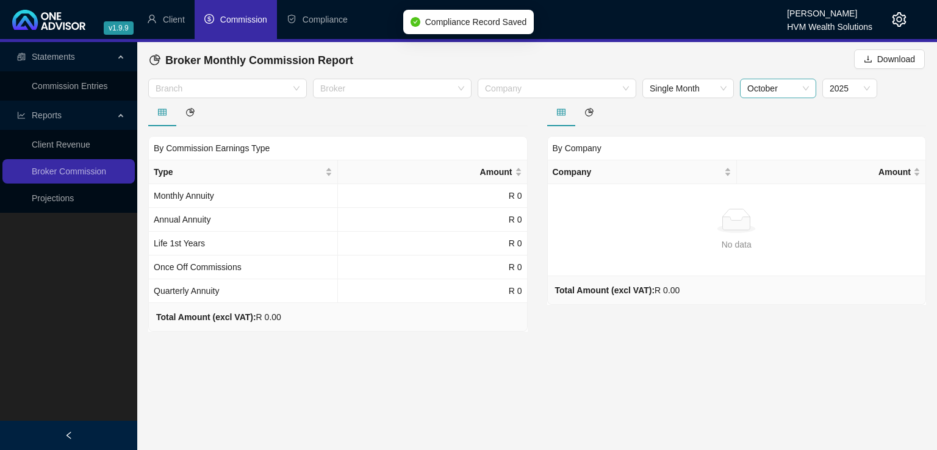
click at [782, 96] on span "October" at bounding box center [779, 88] width 62 height 18
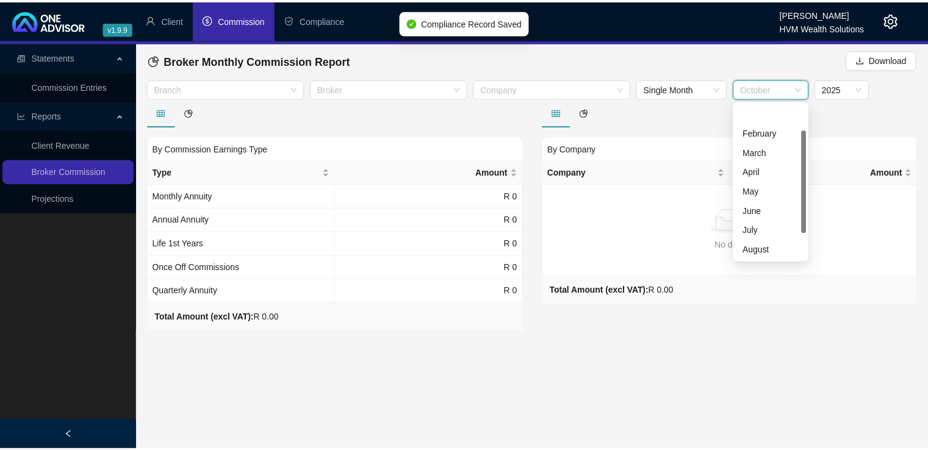
scroll to position [39, 0]
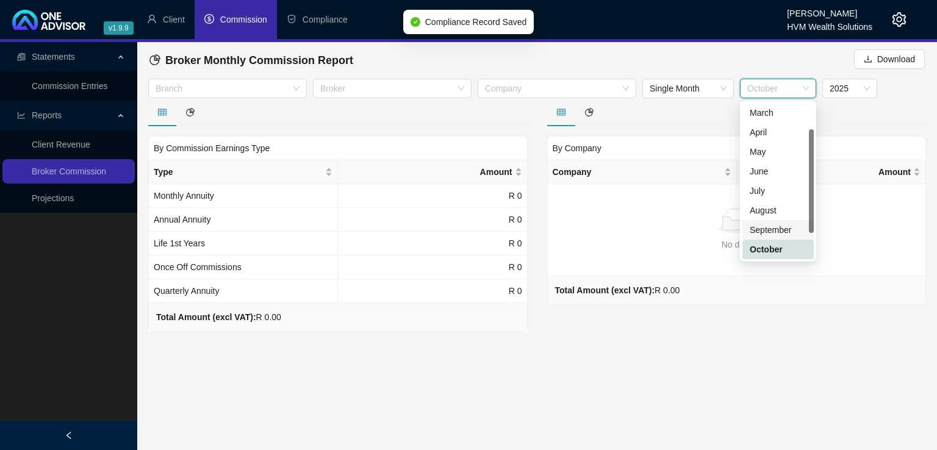
click at [779, 228] on div "September" at bounding box center [778, 229] width 57 height 13
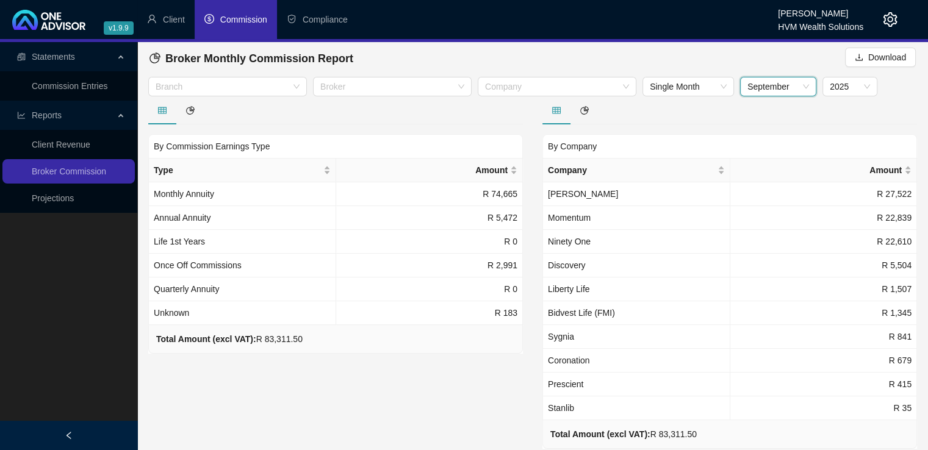
scroll to position [5, 0]
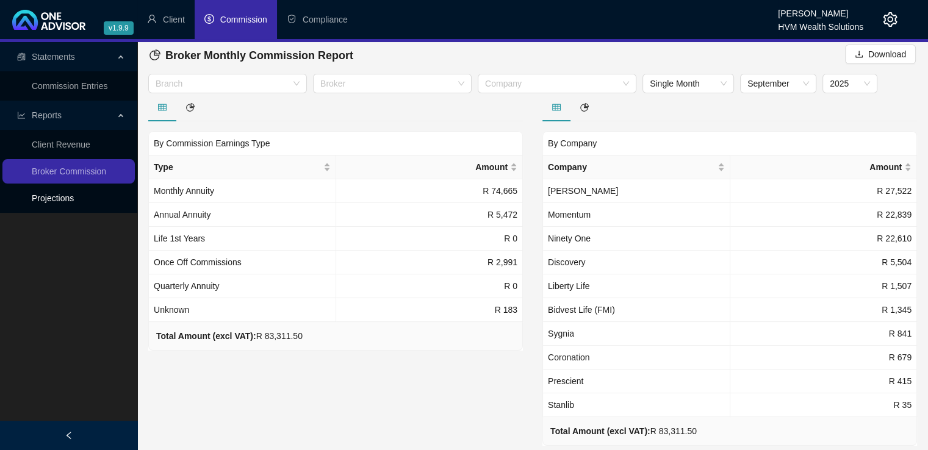
click at [54, 201] on link "Projections" at bounding box center [53, 198] width 42 height 10
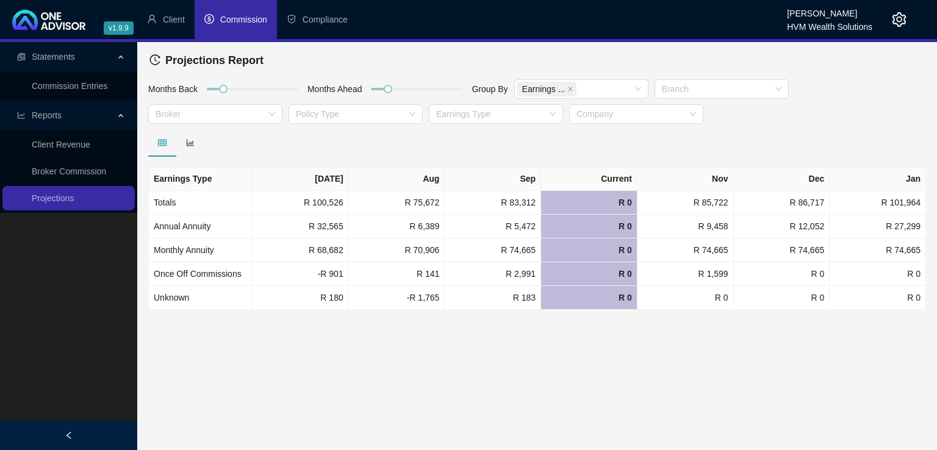
click at [497, 378] on main "Statements Commission Entries Reports Client Revenue Broker Commission Projecti…" at bounding box center [468, 246] width 937 height 408
drag, startPoint x: 222, startPoint y: 86, endPoint x: 211, endPoint y: 86, distance: 11.0
click at [212, 86] on div at bounding box center [215, 89] width 6 height 6
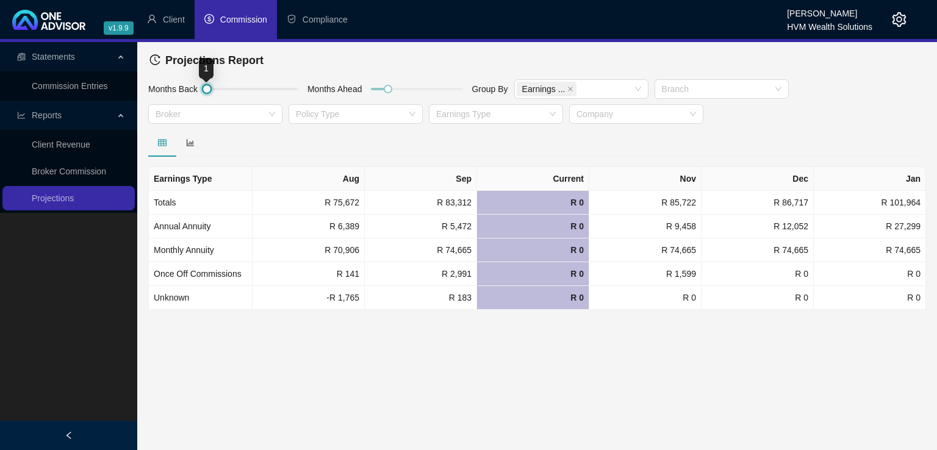
drag, startPoint x: 211, startPoint y: 86, endPoint x: 204, endPoint y: 86, distance: 7.3
click at [204, 86] on div at bounding box center [207, 89] width 6 height 6
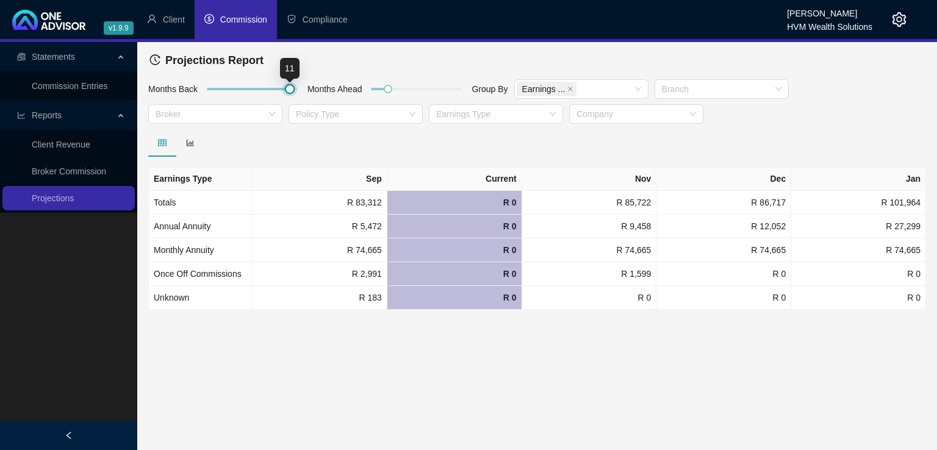
drag, startPoint x: 204, startPoint y: 91, endPoint x: 284, endPoint y: 95, distance: 80.7
click at [284, 95] on div at bounding box center [253, 92] width 104 height 26
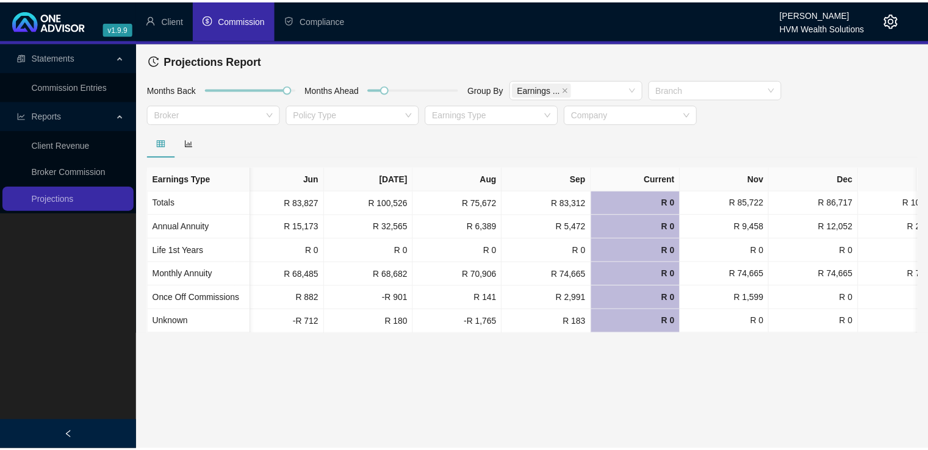
scroll to position [0, 674]
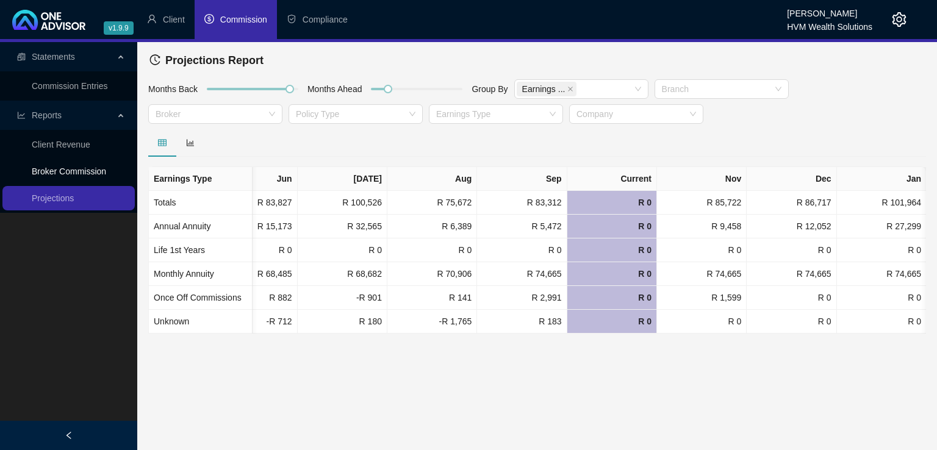
click at [78, 168] on link "Broker Commission" at bounding box center [69, 172] width 74 height 10
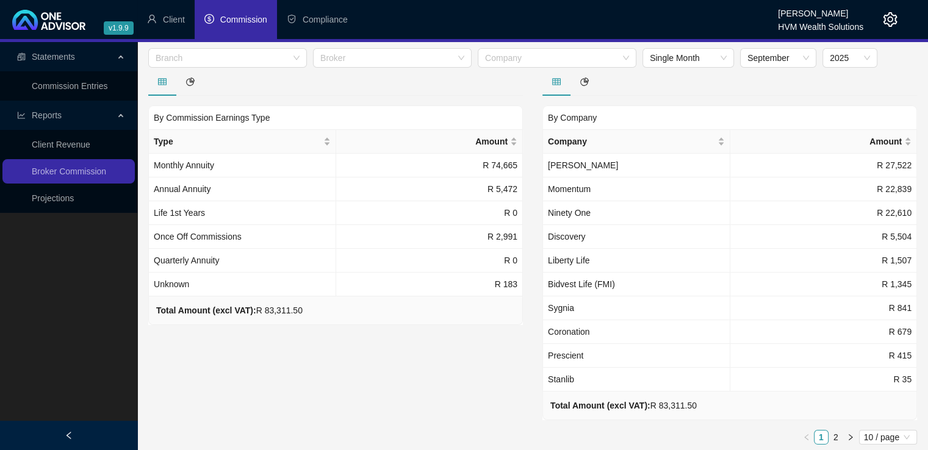
scroll to position [20, 0]
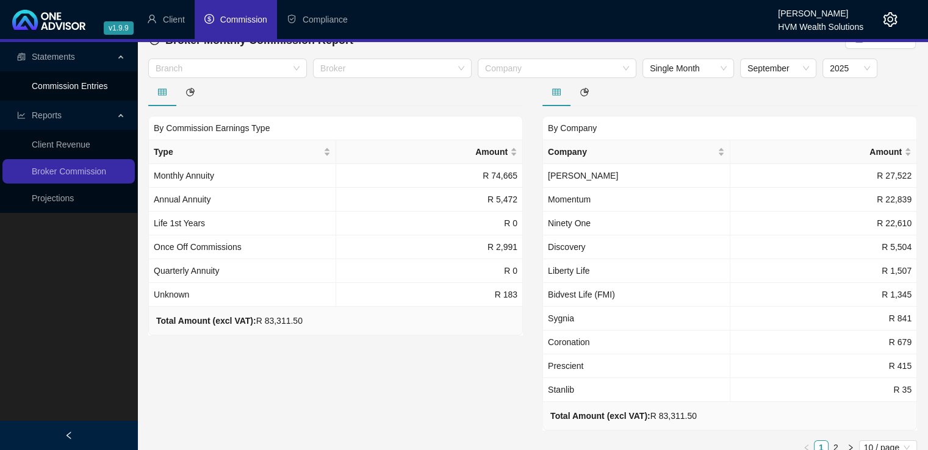
click at [81, 91] on link "Commission Entries" at bounding box center [70, 86] width 76 height 10
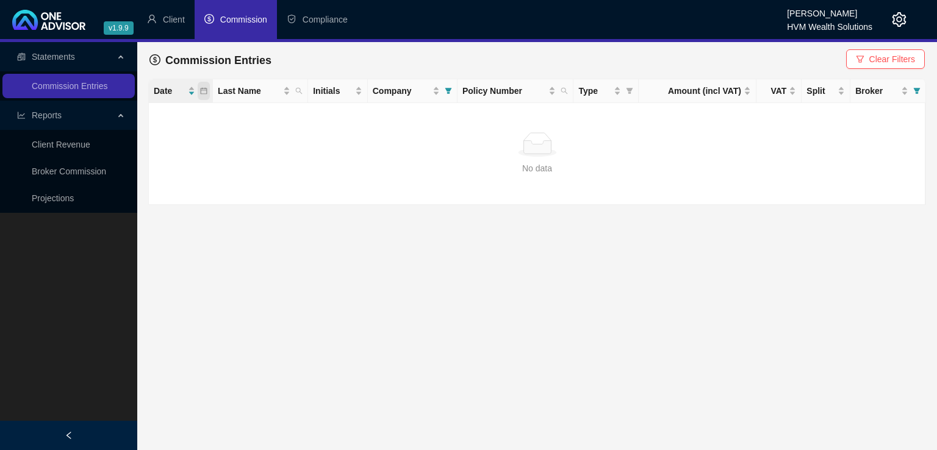
click at [204, 92] on icon "calendar" at bounding box center [203, 90] width 7 height 7
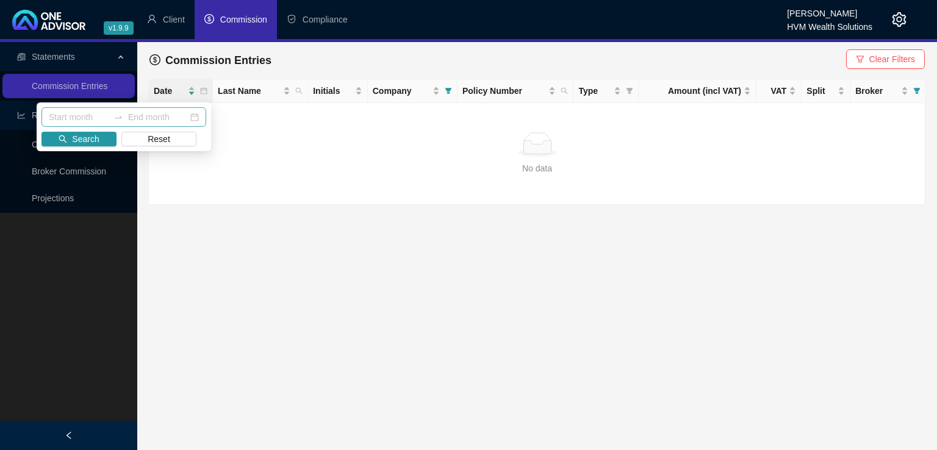
click at [109, 117] on div at bounding box center [119, 117] width 20 height 10
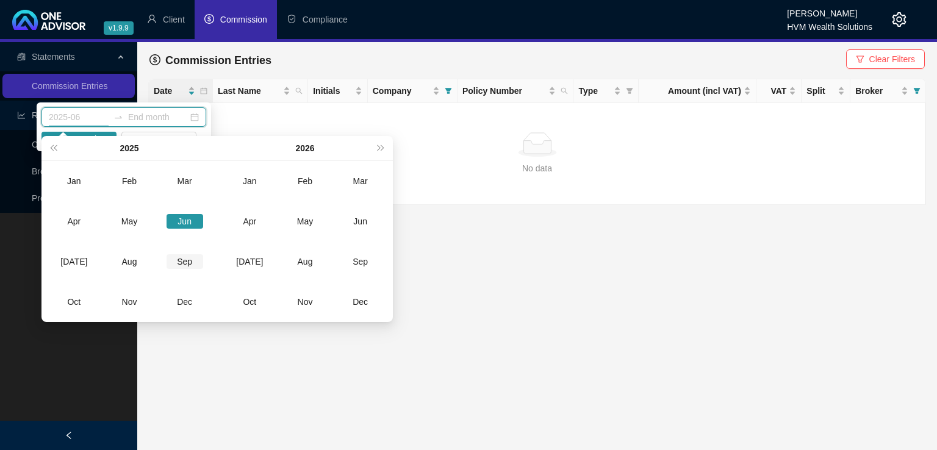
type input "2025-09"
click at [181, 263] on div "Sep" at bounding box center [185, 262] width 37 height 15
type input "2026-09"
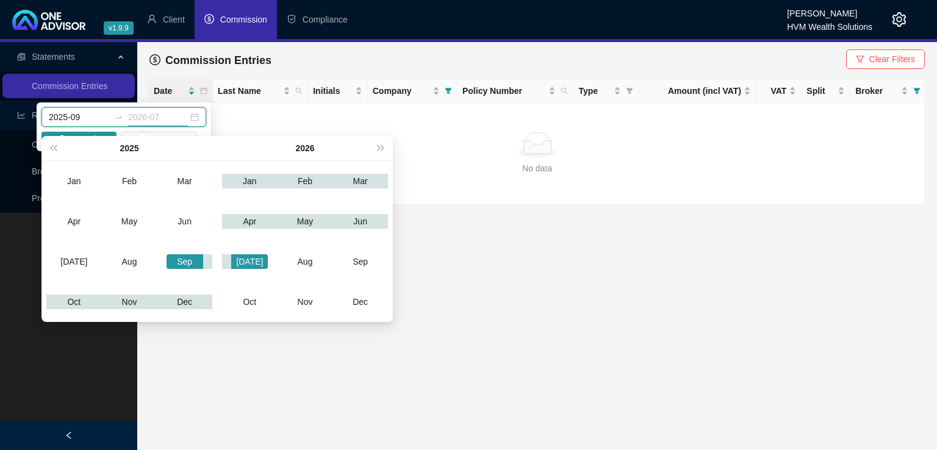
type input "2025-09"
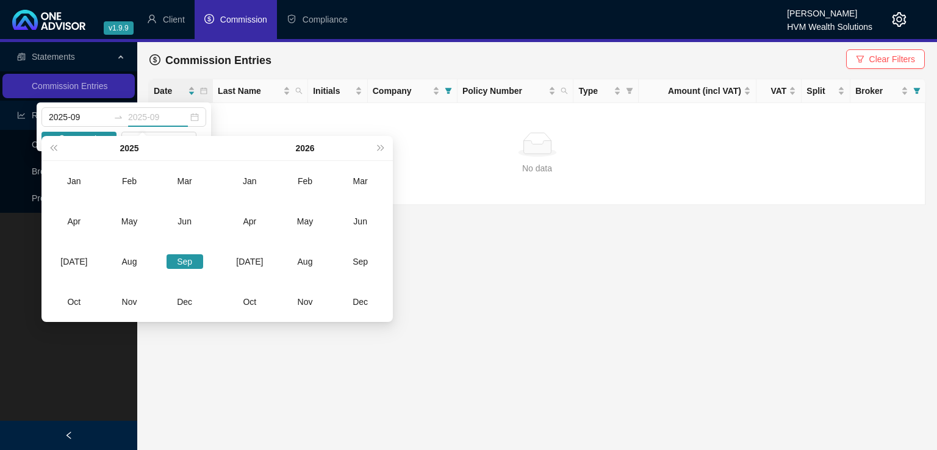
click at [190, 259] on div "Sep" at bounding box center [185, 262] width 37 height 15
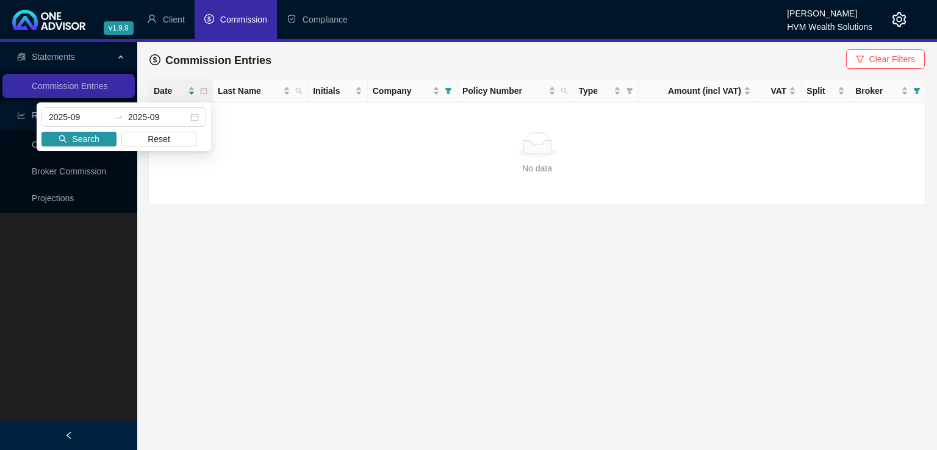
click at [543, 287] on main "Statements Commission Entries Reports Client Revenue Broker Commission Projecti…" at bounding box center [468, 246] width 937 height 408
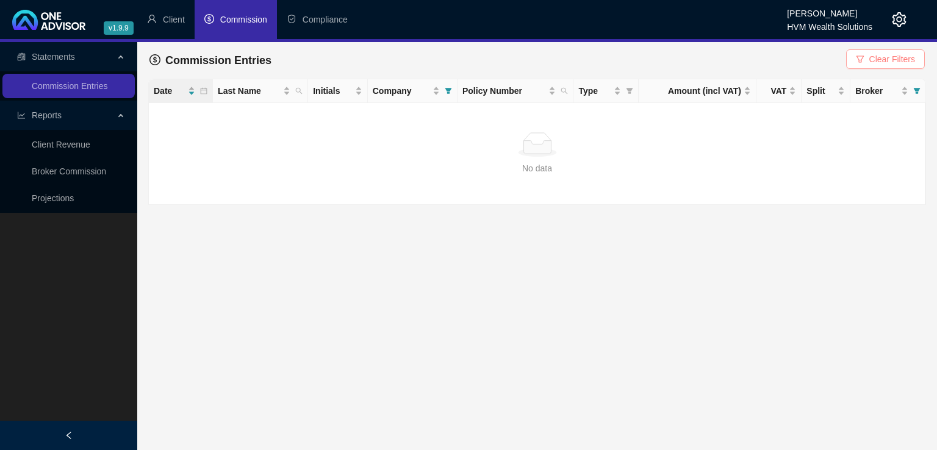
click at [901, 67] on button "Clear Filters" at bounding box center [886, 59] width 79 height 20
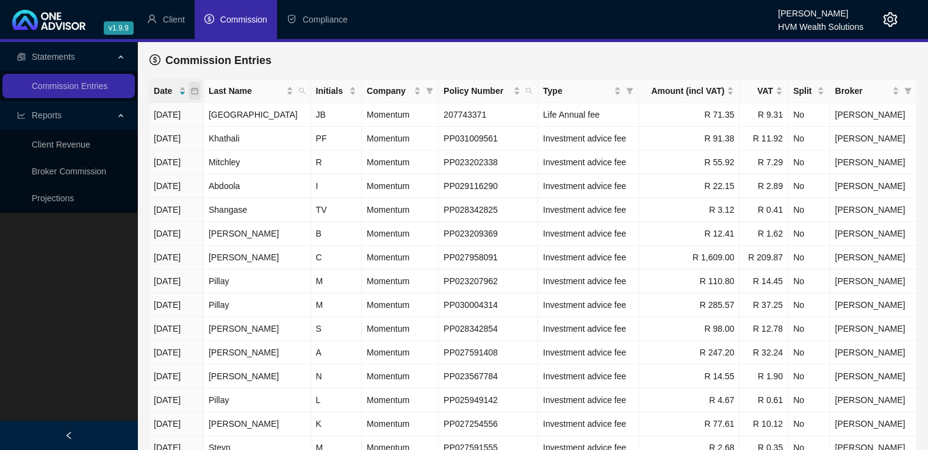
click at [198, 91] on icon "calendar" at bounding box center [194, 90] width 7 height 7
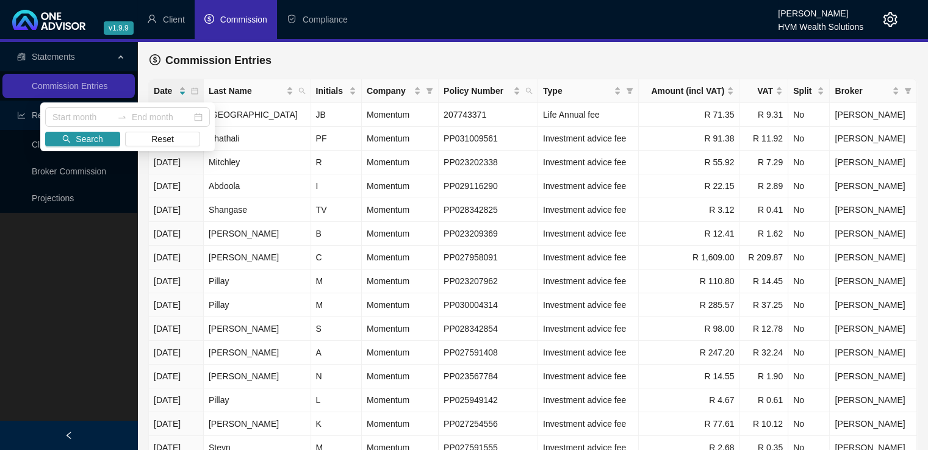
click at [366, 49] on div "Commission Entries" at bounding box center [533, 60] width 767 height 27
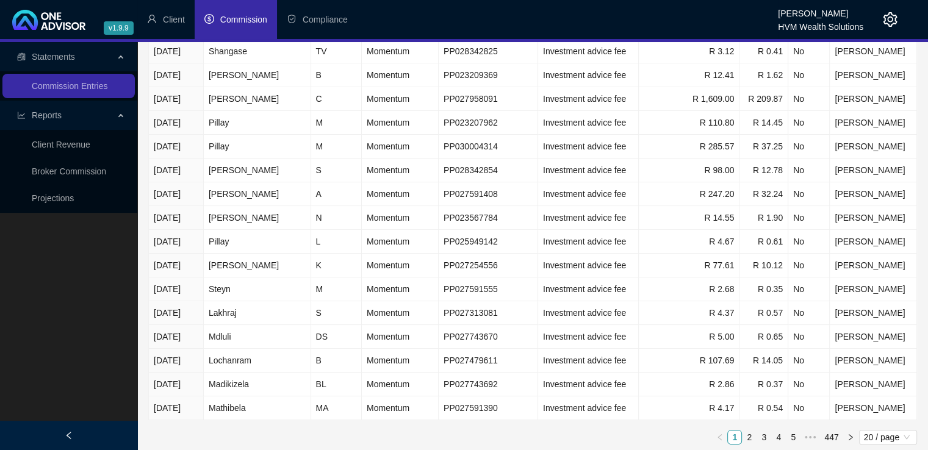
scroll to position [161, 0]
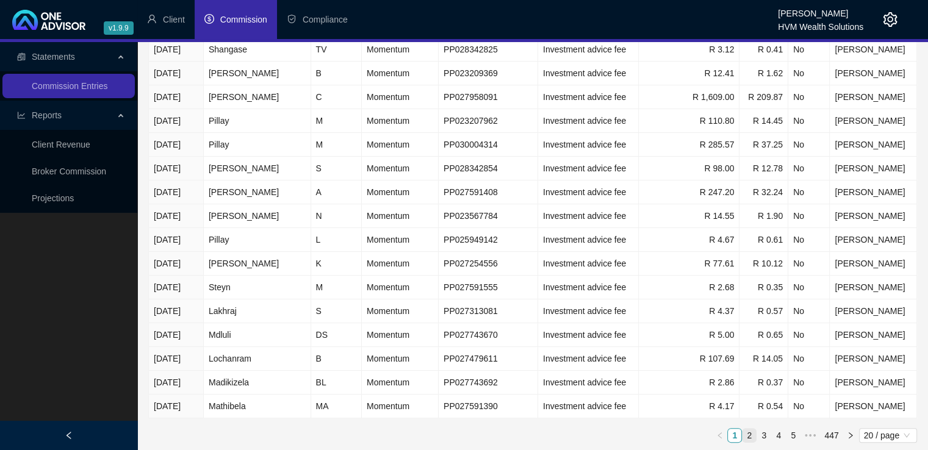
click at [750, 438] on link "2" at bounding box center [749, 435] width 13 height 13
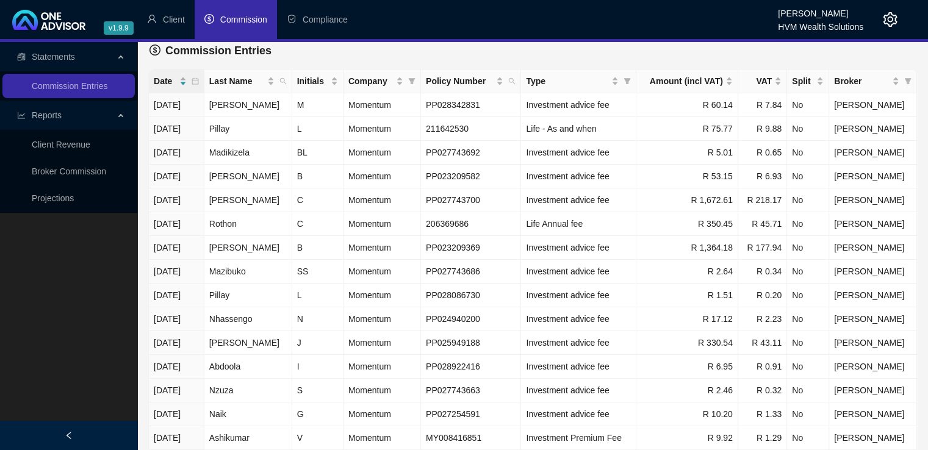
scroll to position [8, 0]
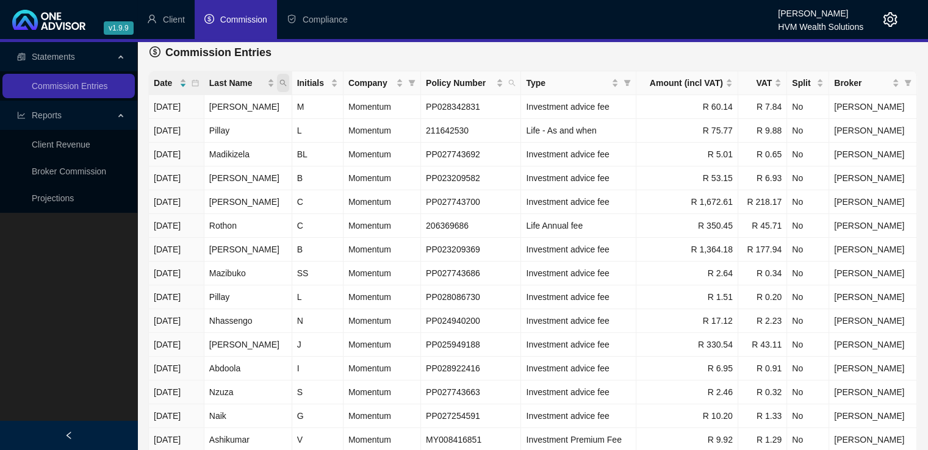
click at [289, 87] on span "Last Name" at bounding box center [283, 83] width 12 height 18
type input "[PERSON_NAME]"
click at [214, 129] on span "Search" at bounding box center [212, 131] width 27 height 13
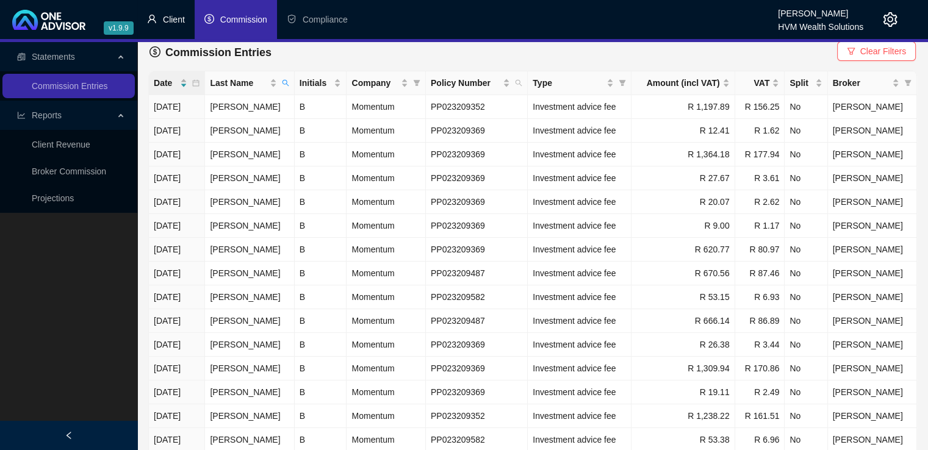
click at [173, 19] on span "Client" at bounding box center [174, 20] width 22 height 10
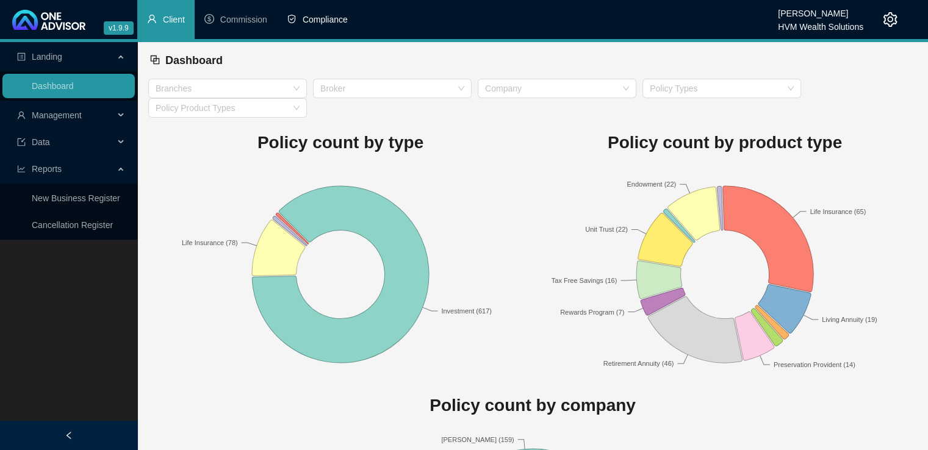
click at [310, 23] on span "Compliance" at bounding box center [325, 20] width 45 height 10
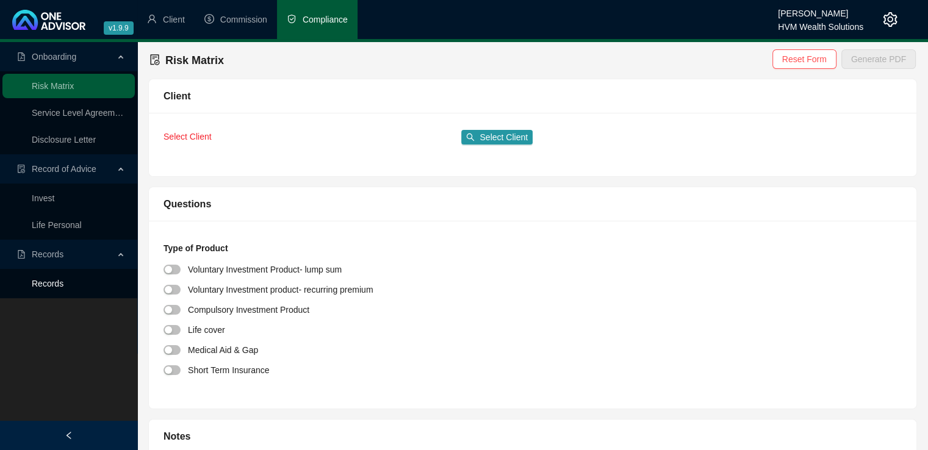
click at [63, 281] on link "Records" at bounding box center [48, 284] width 32 height 10
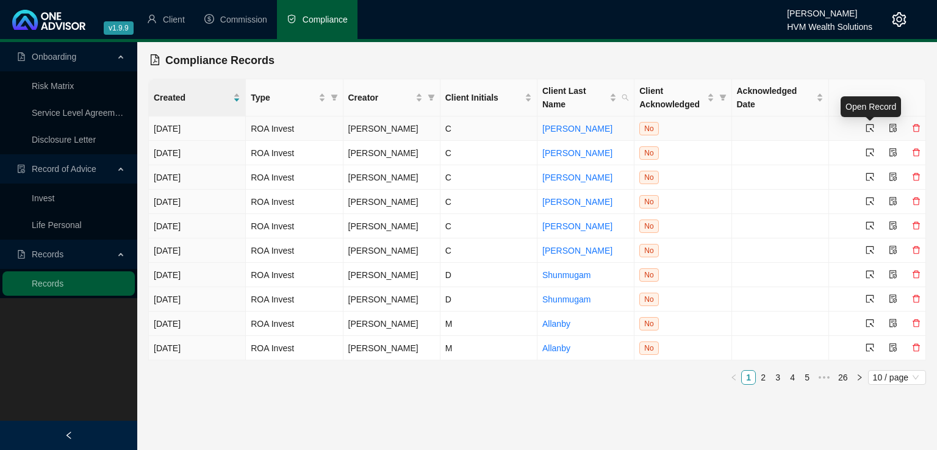
click at [871, 131] on icon "select" at bounding box center [870, 128] width 9 height 9
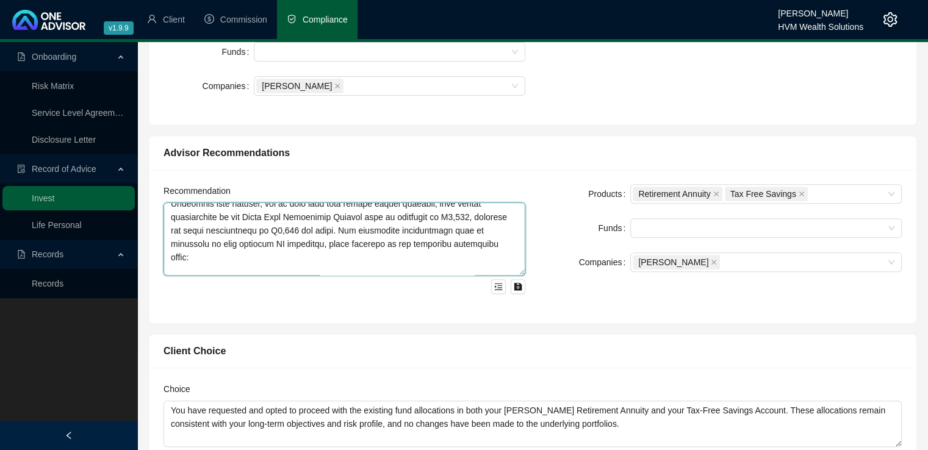
scroll to position [84, 0]
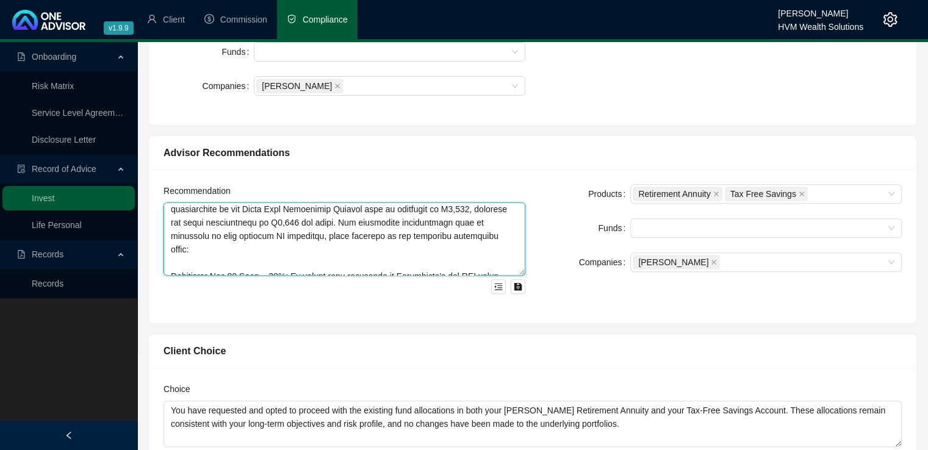
click at [280, 259] on textarea at bounding box center [345, 239] width 362 height 73
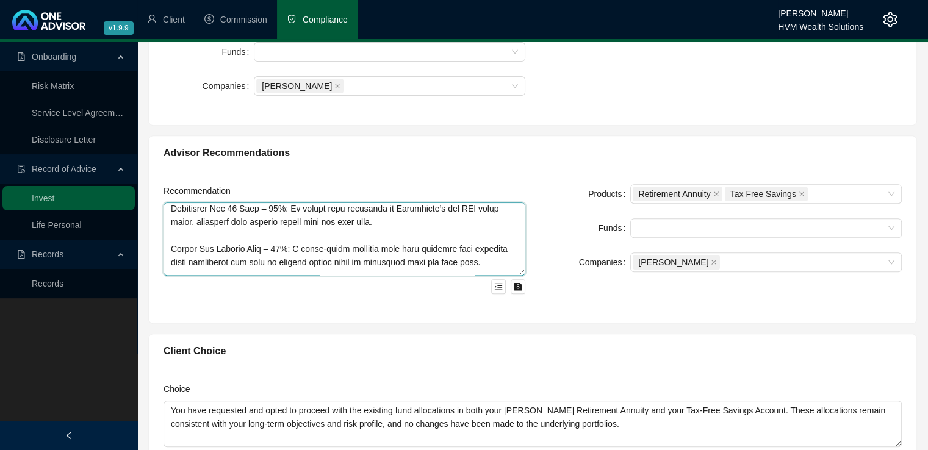
scroll to position [157, 0]
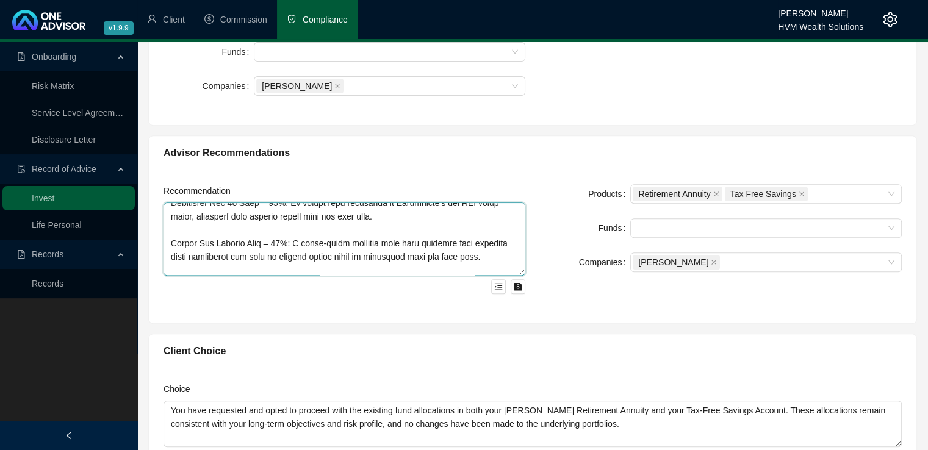
click at [289, 229] on textarea at bounding box center [345, 239] width 362 height 73
click at [283, 267] on textarea at bounding box center [345, 239] width 362 height 73
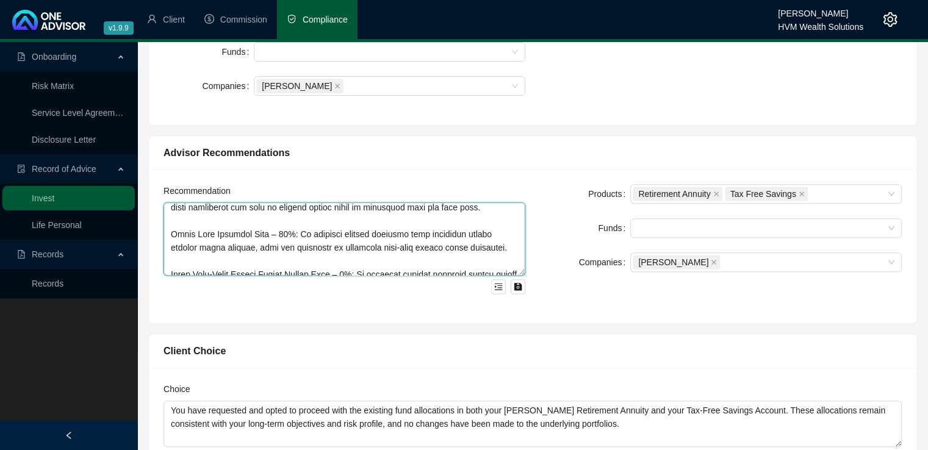
scroll to position [231, 0]
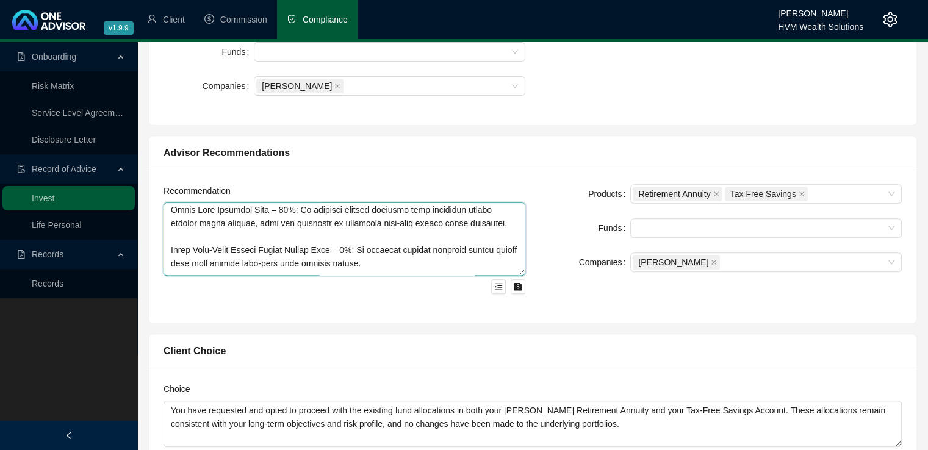
click at [347, 233] on textarea at bounding box center [345, 239] width 362 height 73
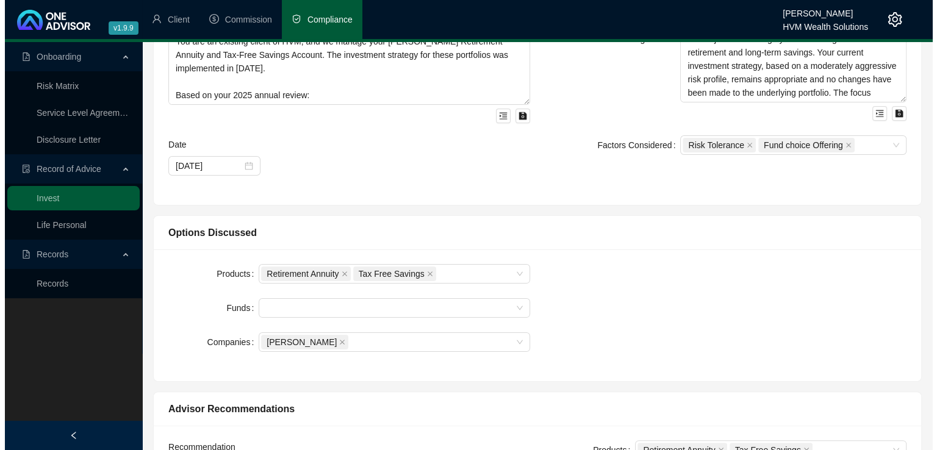
scroll to position [0, 0]
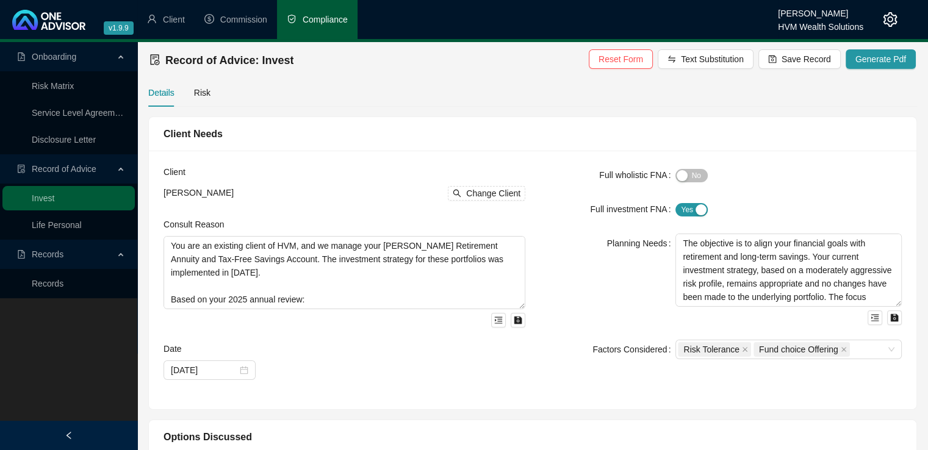
type textarea "Lor ipsumdo sitametcon adipisci elitsed doeiusm temp inci utlaboree dolor ma al…"
click at [209, 95] on div "Details Risk" at bounding box center [532, 93] width 769 height 28
click at [203, 93] on div "Risk" at bounding box center [202, 92] width 16 height 13
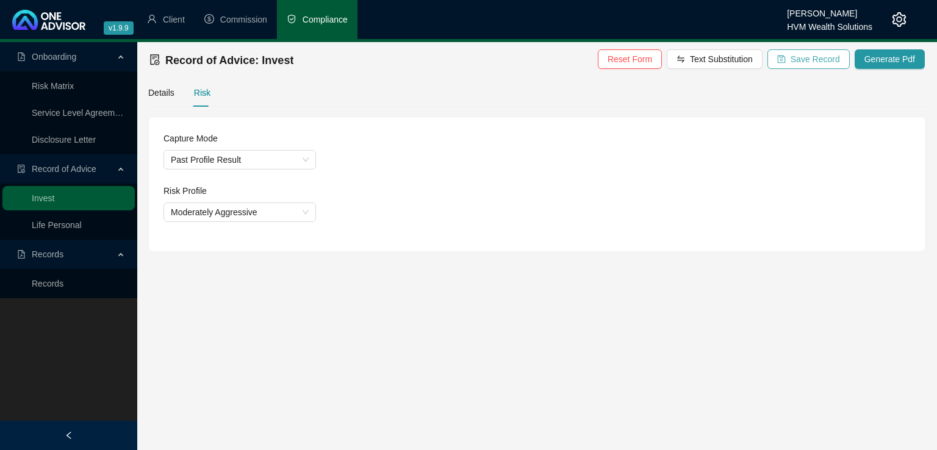
click at [816, 57] on span "Save Record" at bounding box center [815, 58] width 49 height 13
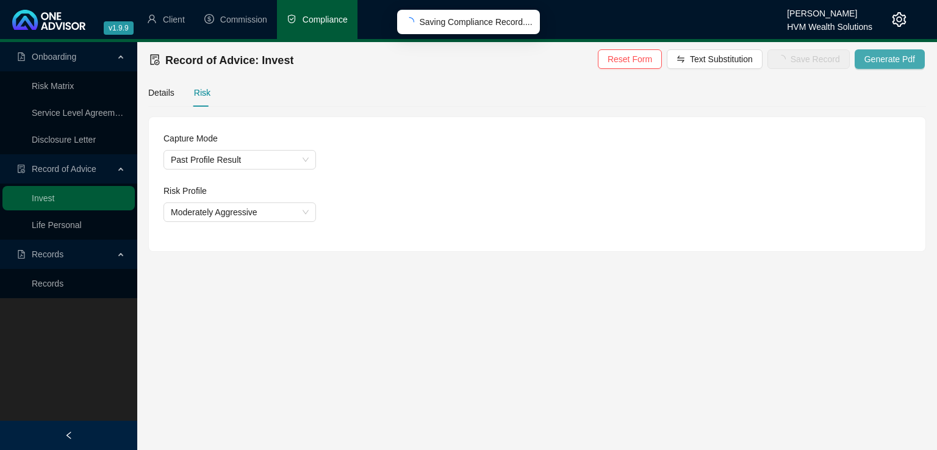
click at [880, 62] on span "Generate Pdf" at bounding box center [890, 58] width 51 height 13
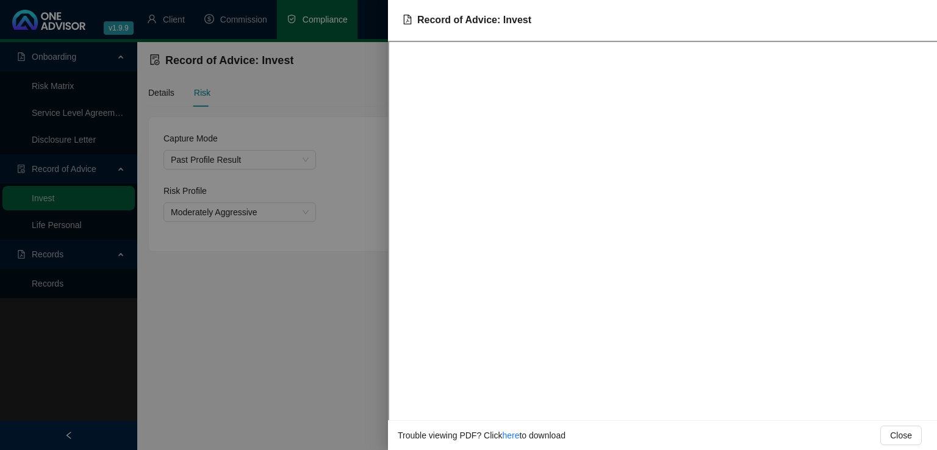
drag, startPoint x: 215, startPoint y: 355, endPoint x: 12, endPoint y: 302, distance: 210.1
click at [215, 355] on div at bounding box center [468, 225] width 937 height 450
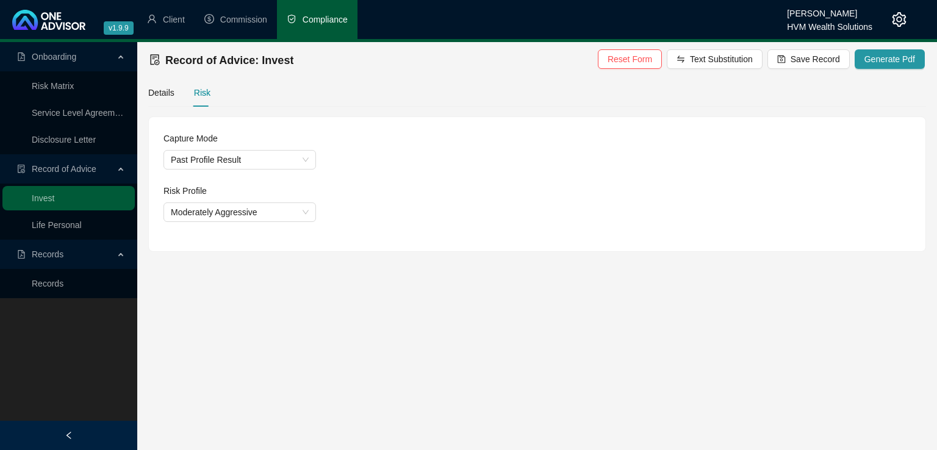
click at [295, 307] on main "Onboarding Risk Matrix Service Level Agreement Disclosure Letter Record of Advi…" at bounding box center [468, 246] width 937 height 408
